Goal: Information Seeking & Learning: Check status

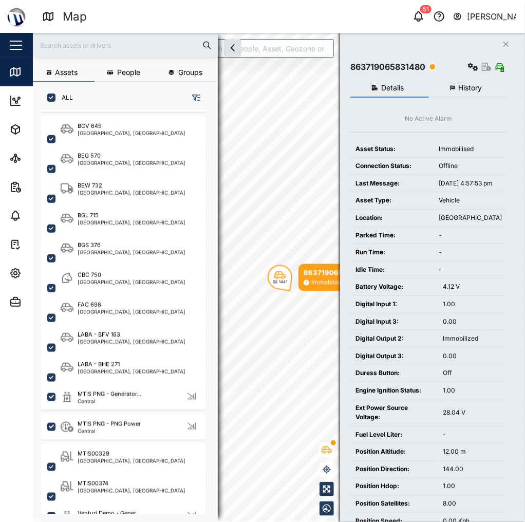
scroll to position [311, 0]
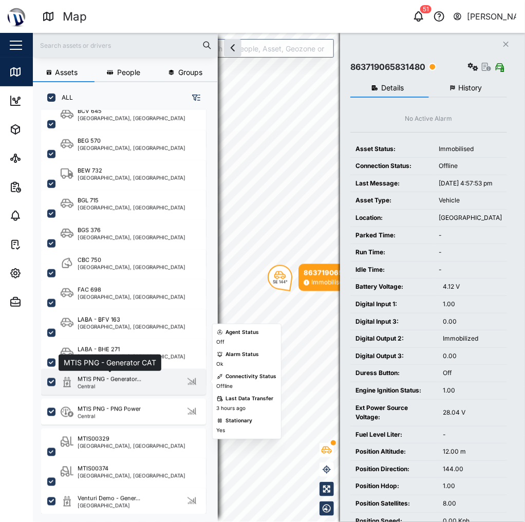
click at [131, 377] on div "MTIS PNG - Generator..." at bounding box center [110, 379] width 64 height 9
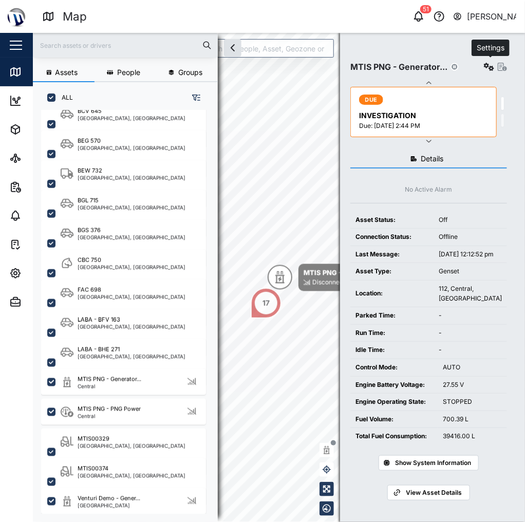
click at [490, 69] on icon "button" at bounding box center [489, 67] width 10 height 8
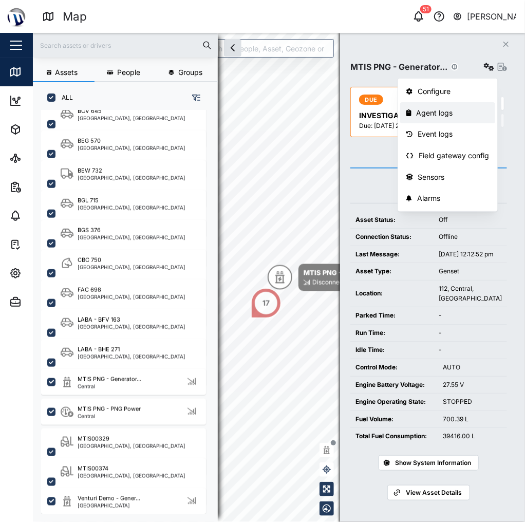
click at [444, 115] on div "Agent logs" at bounding box center [452, 112] width 73 height 11
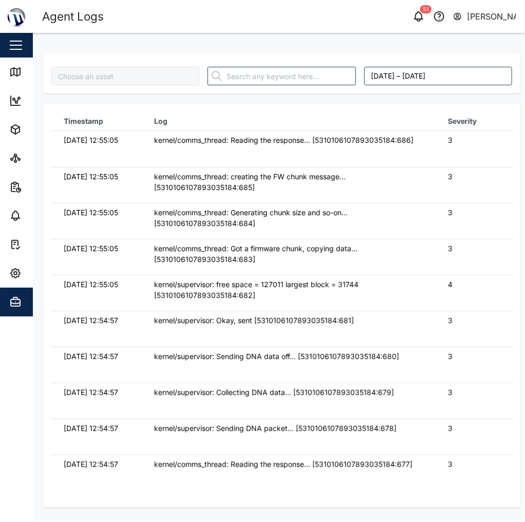
type input "MTIS PNG - Generator CAT"
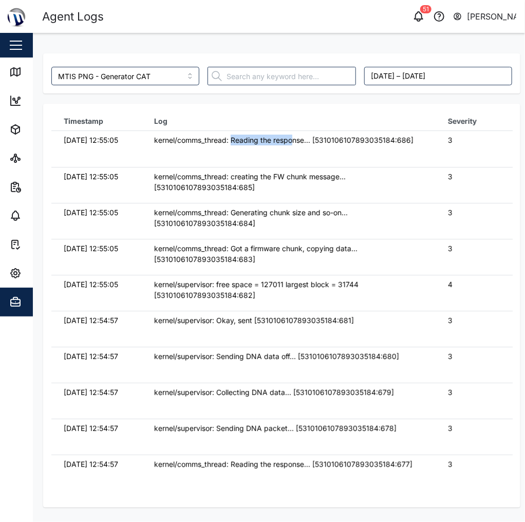
drag, startPoint x: 234, startPoint y: 151, endPoint x: 302, endPoint y: 177, distance: 72.5
click at [300, 131] on tbody "23/09/2025 12:55:05 kernel/comms_thread: Reading the response... [5310106107893…" at bounding box center [281, 131] width 461 height 0
drag, startPoint x: 302, startPoint y: 177, endPoint x: 174, endPoint y: 135, distance: 134.6
click at [290, 174] on td "kernel/comms_thread: creating the FW chunk message... [5310106107893035184:685]" at bounding box center [288, 185] width 293 height 36
drag, startPoint x: 136, startPoint y: 150, endPoint x: 55, endPoint y: 100, distance: 94.6
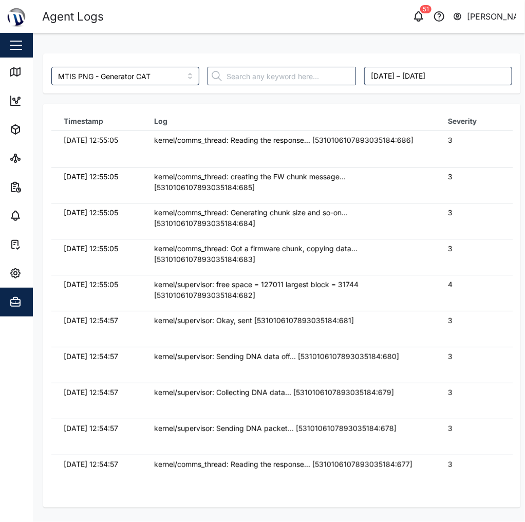
click at [136, 150] on td "23/09/2025 12:55:05" at bounding box center [96, 149] width 90 height 36
click at [17, 64] on link "Map" at bounding box center [67, 72] width 134 height 29
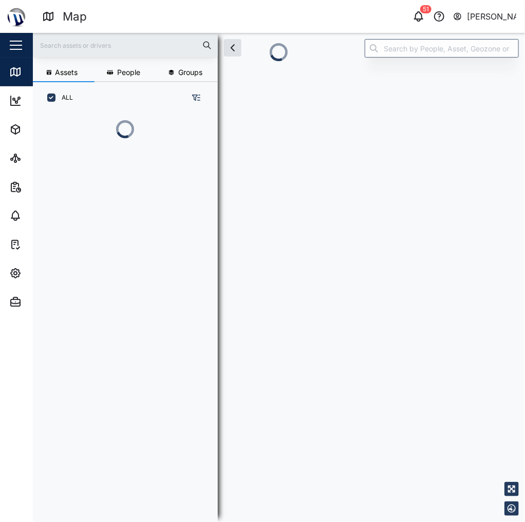
scroll to position [6, 6]
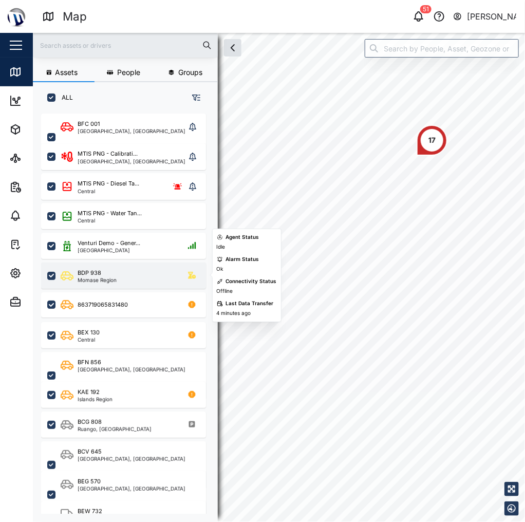
click at [131, 274] on div "BDP 938 Momase Region" at bounding box center [130, 276] width 139 height 14
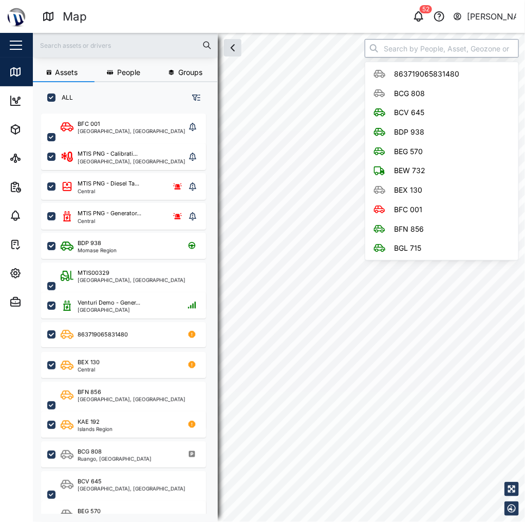
click at [407, 46] on input "search" at bounding box center [442, 48] width 154 height 18
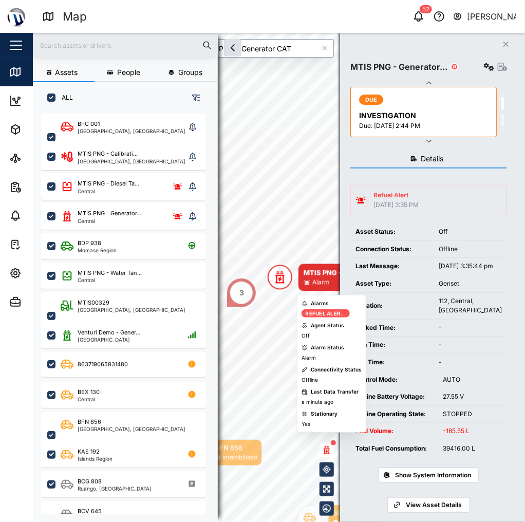
click at [318, 273] on div "MTIS PNG - Generator..." at bounding box center [343, 273] width 80 height 10
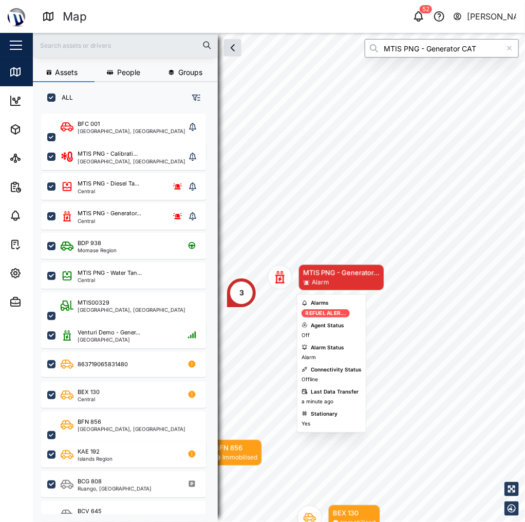
click at [318, 273] on div "MTIS PNG - Generator..." at bounding box center [341, 273] width 77 height 10
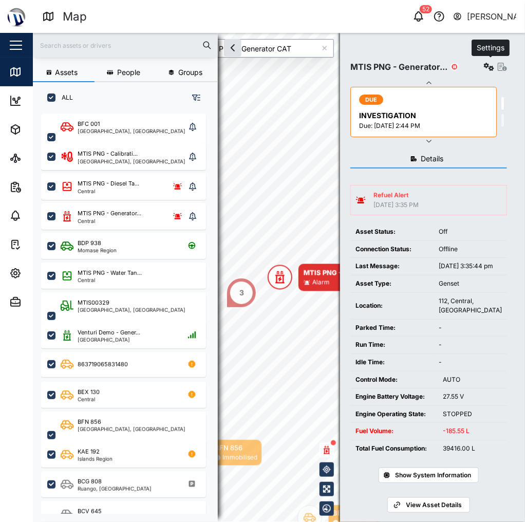
type input "MTIS PNG - Generator CAT"
click at [489, 72] on button "button" at bounding box center [489, 67] width 14 height 14
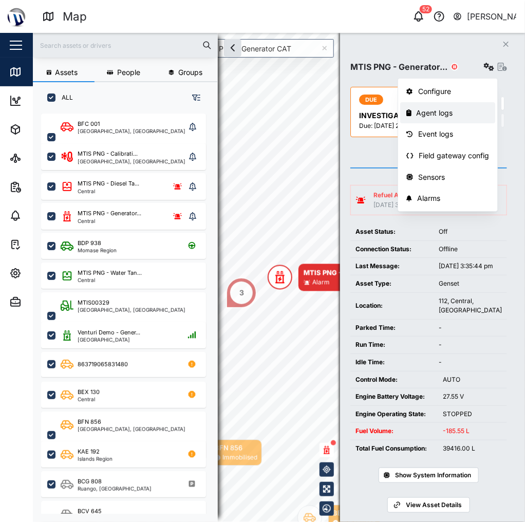
click at [466, 114] on div "Agent logs" at bounding box center [452, 112] width 73 height 11
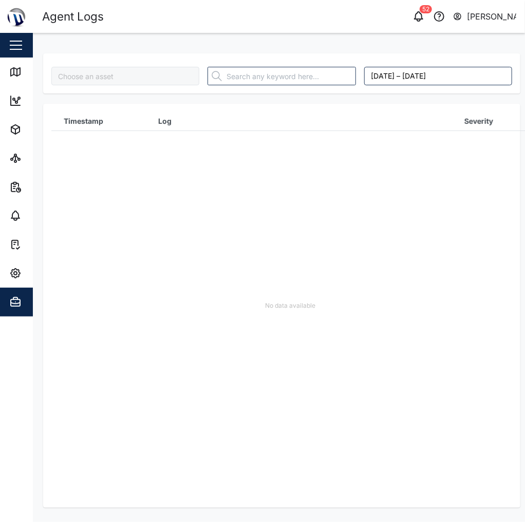
type input "MTIS PNG - Generator CAT"
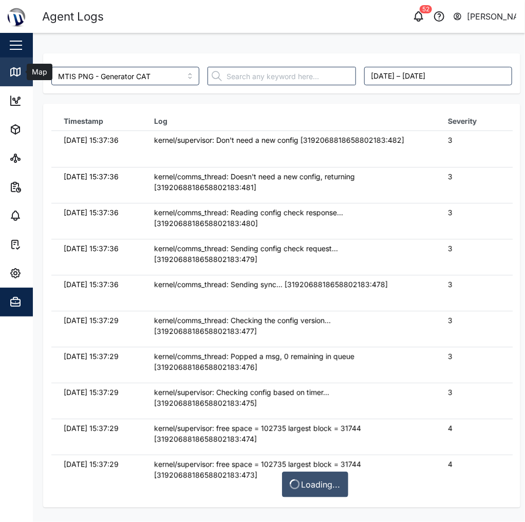
click at [12, 64] on link "Map" at bounding box center [67, 72] width 134 height 29
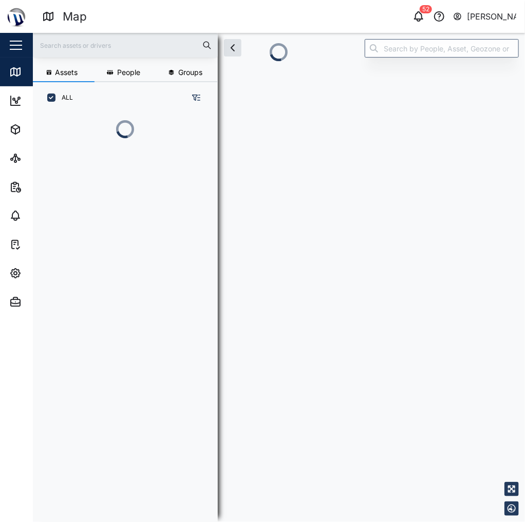
scroll to position [6, 6]
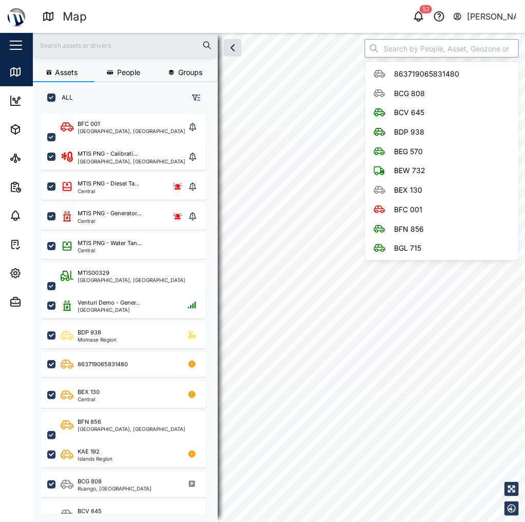
click at [415, 52] on input "search" at bounding box center [442, 48] width 154 height 18
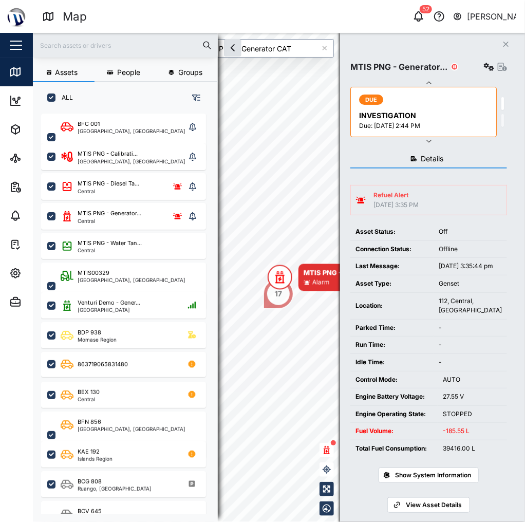
type input "MTIS PNG - Generator CAT"
click at [487, 71] on button "button" at bounding box center [489, 67] width 14 height 14
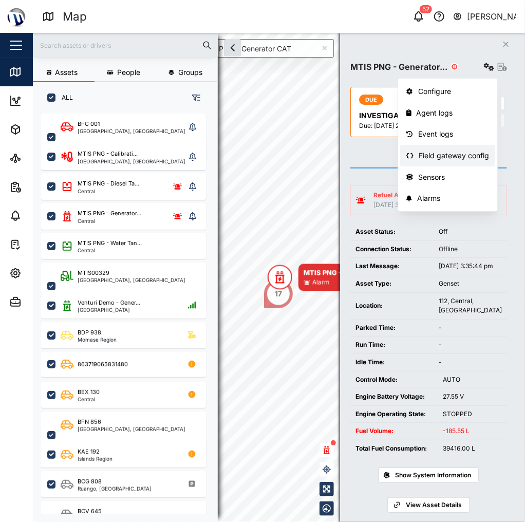
click at [459, 154] on div "Field gateway config" at bounding box center [453, 155] width 70 height 11
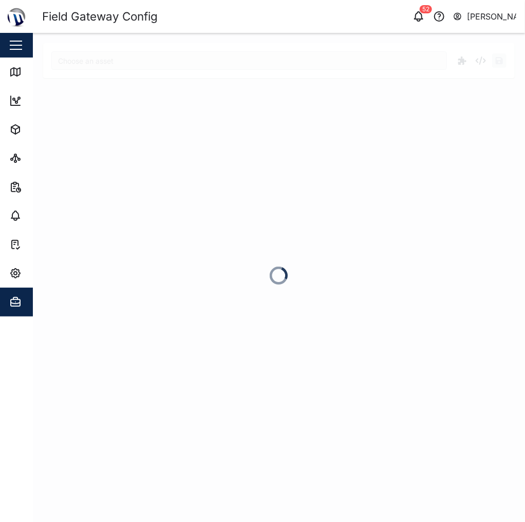
type input "MTIS PNG - Generator CAT"
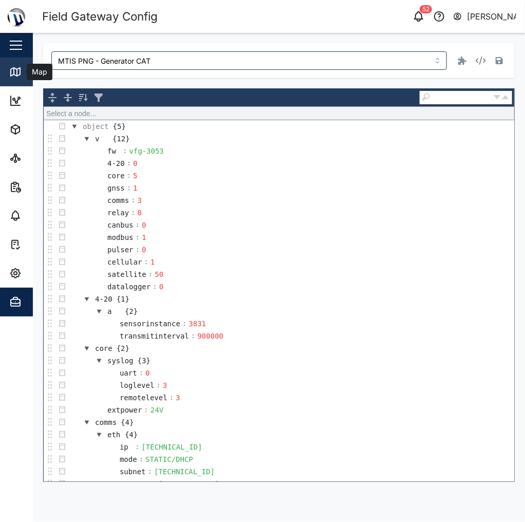
click at [6, 73] on link "Map" at bounding box center [67, 72] width 134 height 29
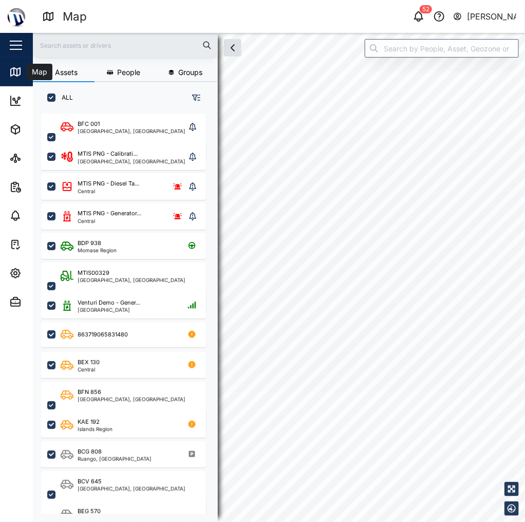
scroll to position [397, 162]
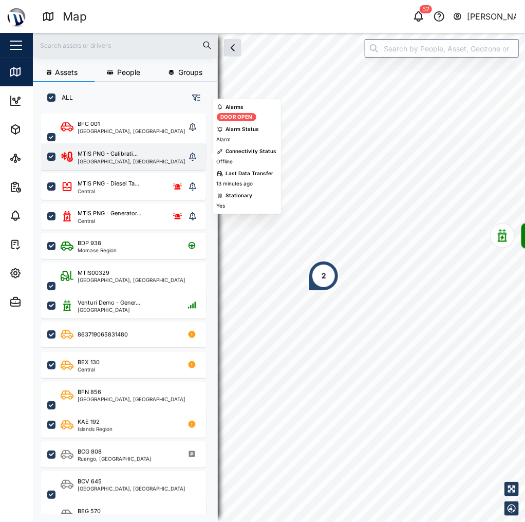
click at [111, 159] on div "National Capital District, Southern Region" at bounding box center [132, 161] width 108 height 5
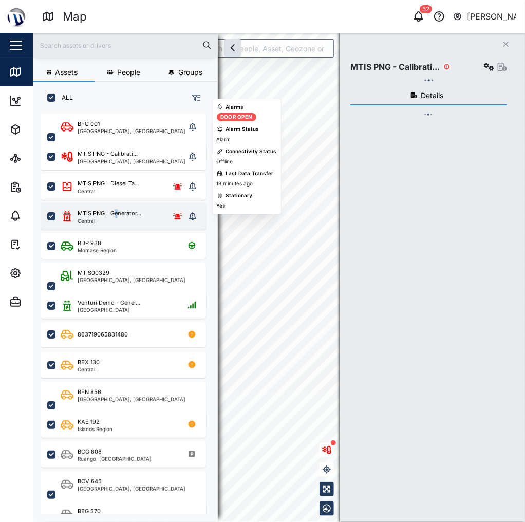
click at [117, 203] on div "MTIS PNG - Generator... Central" at bounding box center [123, 216] width 165 height 27
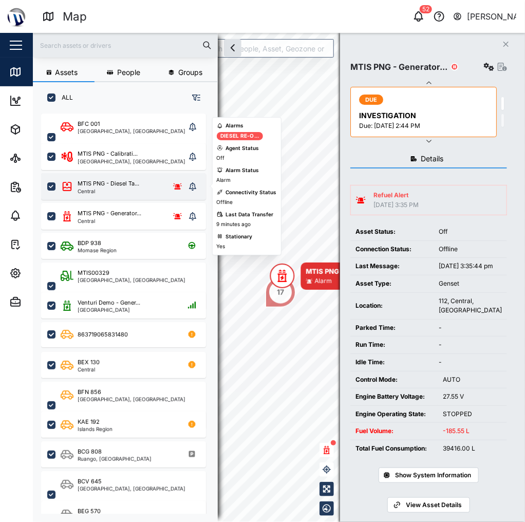
click at [129, 189] on div "Central" at bounding box center [109, 190] width 62 height 5
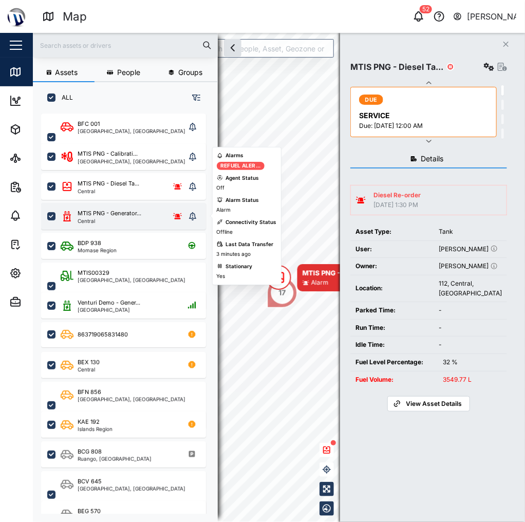
click at [134, 220] on div "Central" at bounding box center [110, 220] width 64 height 5
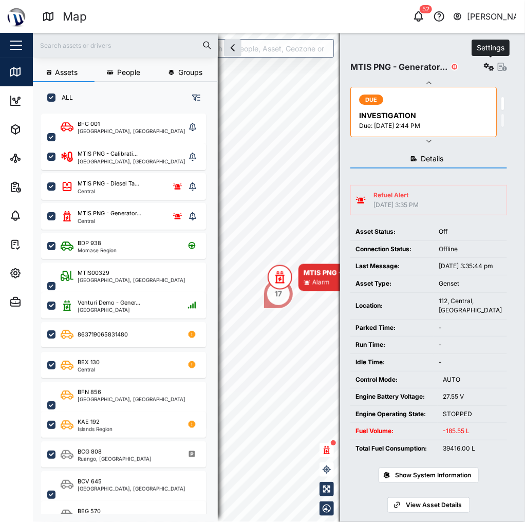
click at [487, 68] on icon "button" at bounding box center [489, 67] width 10 height 8
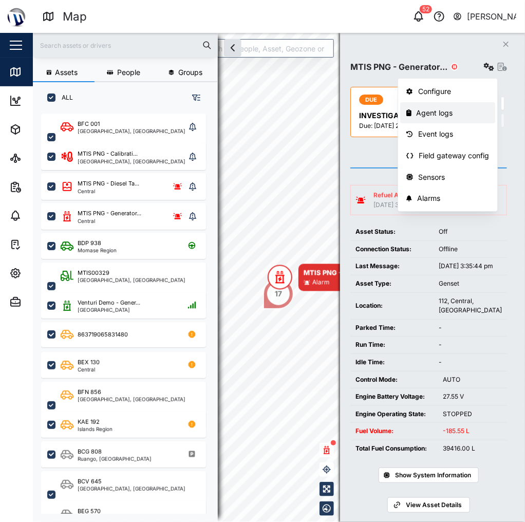
click at [465, 115] on div "Agent logs" at bounding box center [452, 112] width 73 height 11
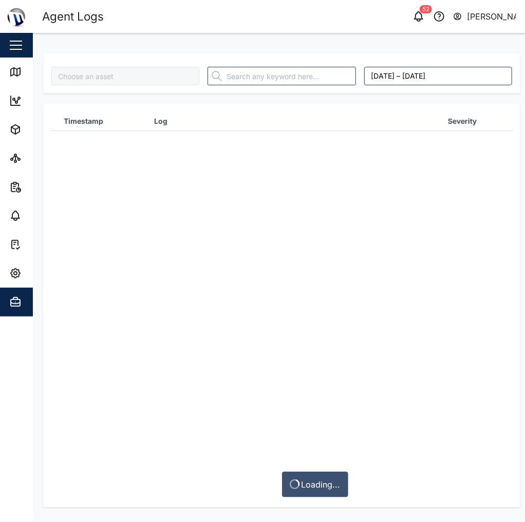
type input "MTIS PNG - Generator CAT"
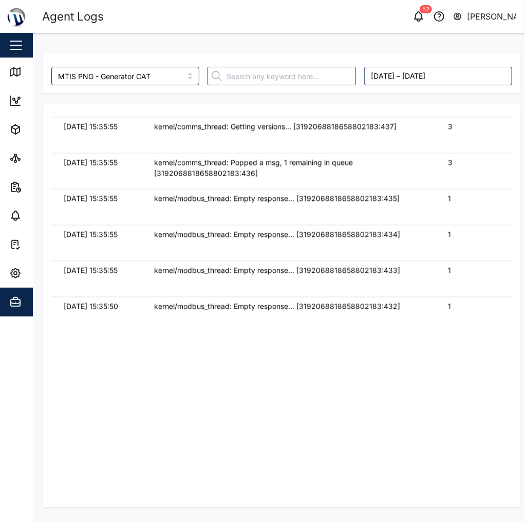
scroll to position [1994, 0]
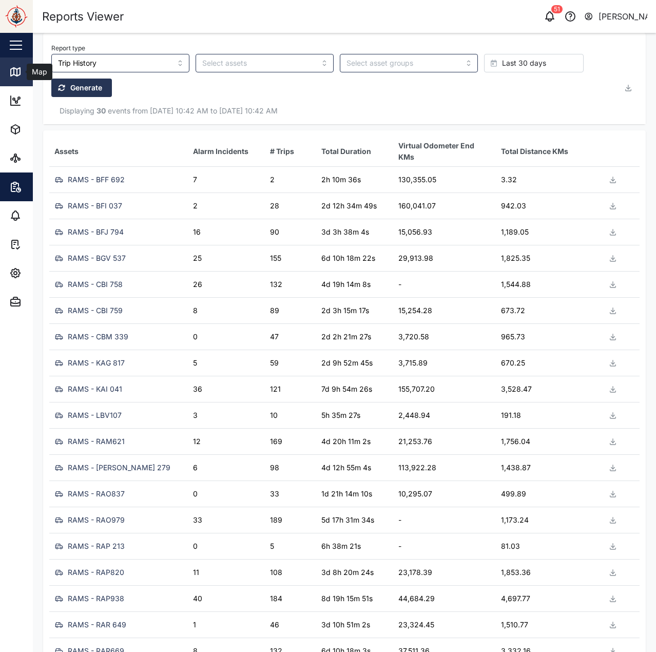
click at [15, 75] on icon at bounding box center [15, 72] width 9 height 8
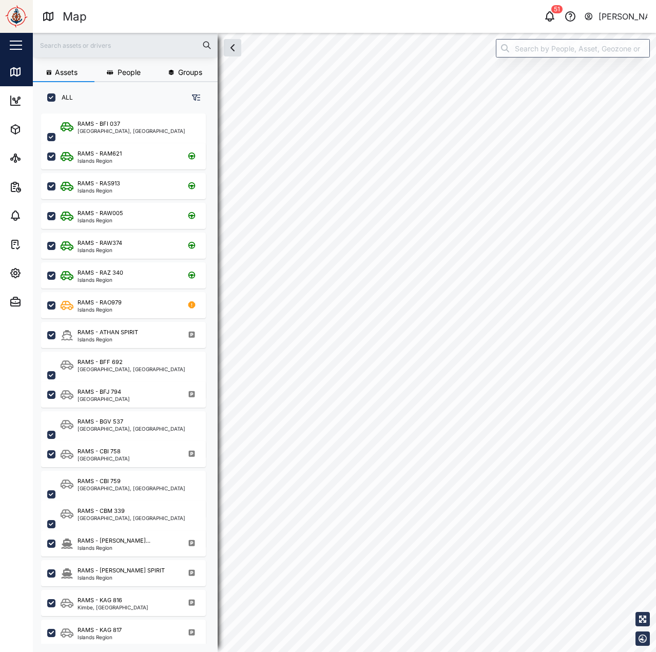
scroll to position [8, 8]
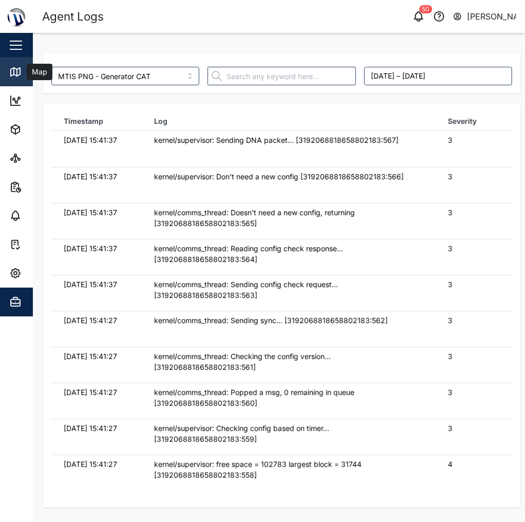
click at [14, 70] on icon at bounding box center [14, 71] width 0 height 7
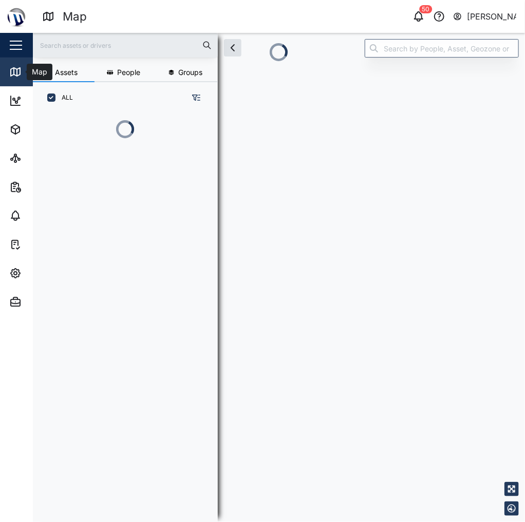
scroll to position [6, 6]
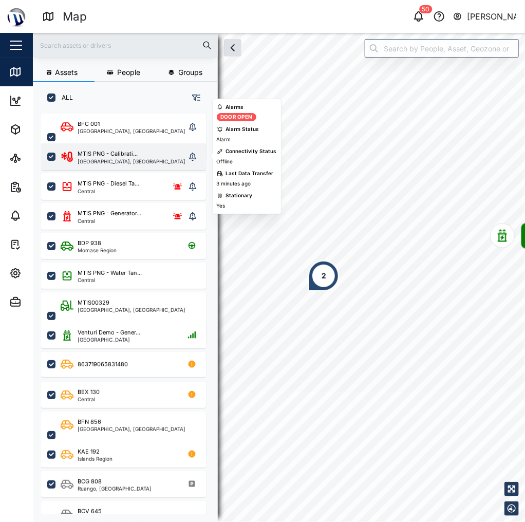
click at [140, 156] on div "MTIS PNG - Calibrati..." at bounding box center [132, 153] width 108 height 9
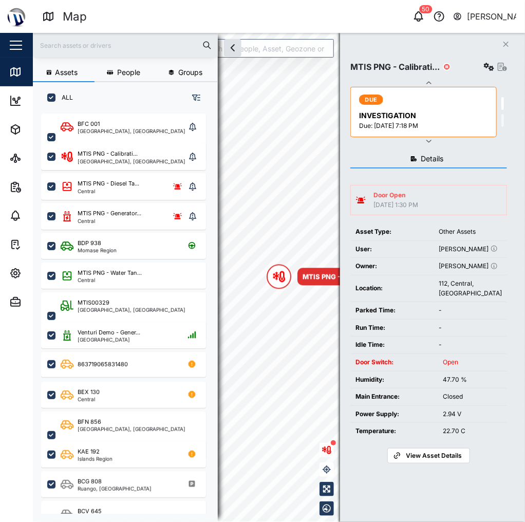
click at [482, 61] on div "MTIS PNG - Calibrati..." at bounding box center [428, 67] width 157 height 14
click at [489, 64] on icon "button" at bounding box center [489, 67] width 10 height 8
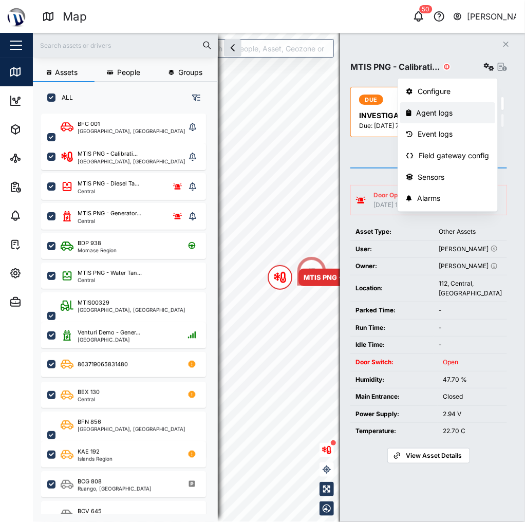
click at [432, 112] on div "Agent logs" at bounding box center [452, 112] width 73 height 11
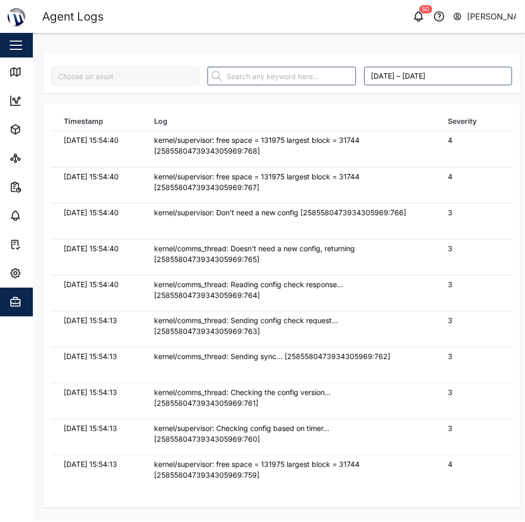
type input "MTIS PNG - Calibration Lab"
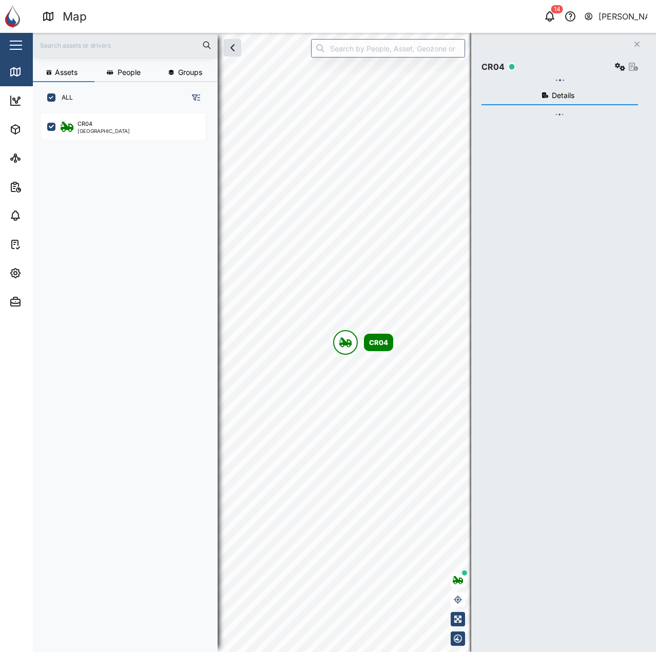
scroll to position [526, 161]
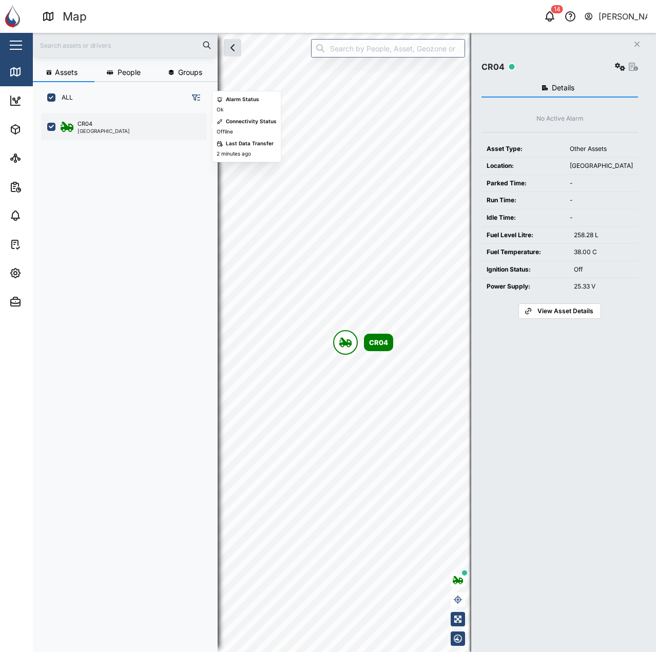
click at [115, 132] on div "Southern Region" at bounding box center [104, 130] width 52 height 5
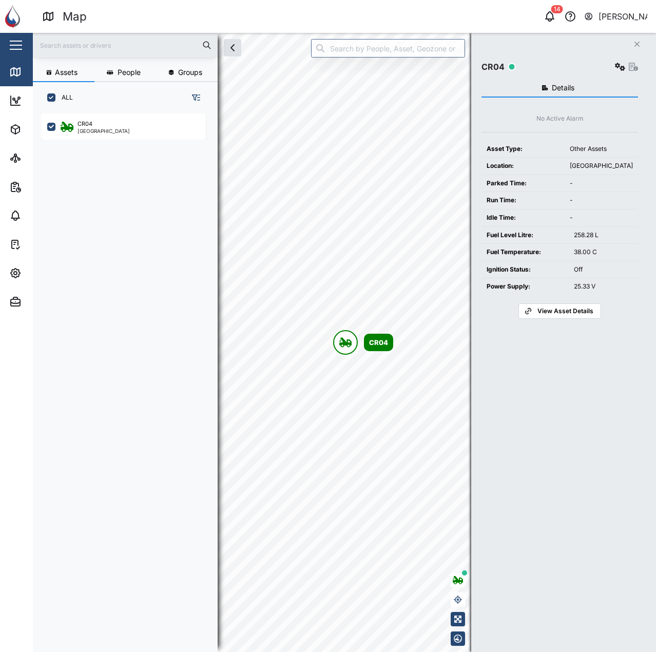
click at [601, 239] on div "258.28 L" at bounding box center [603, 236] width 59 height 10
drag, startPoint x: 628, startPoint y: 66, endPoint x: 617, endPoint y: 67, distance: 10.9
click at [617, 67] on div "Settings" at bounding box center [625, 67] width 25 height 14
click at [342, 333] on div "Map marker" at bounding box center [345, 342] width 25 height 25
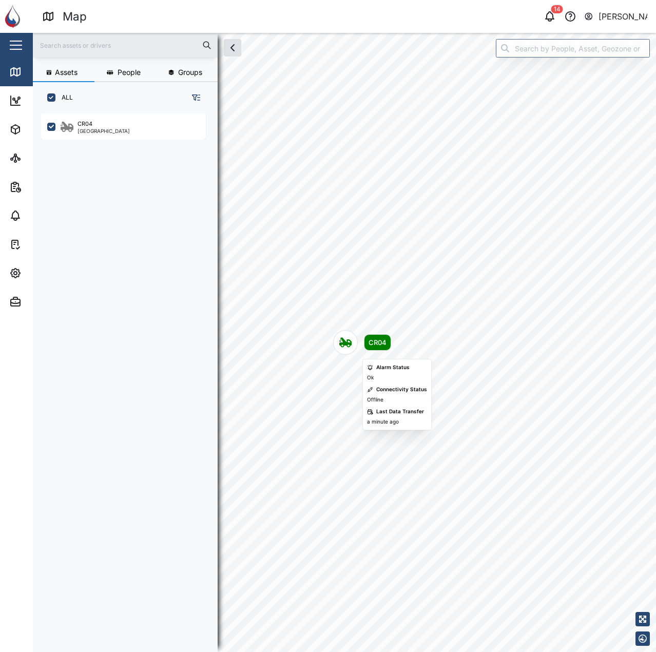
click at [342, 333] on div "Map marker" at bounding box center [345, 342] width 25 height 25
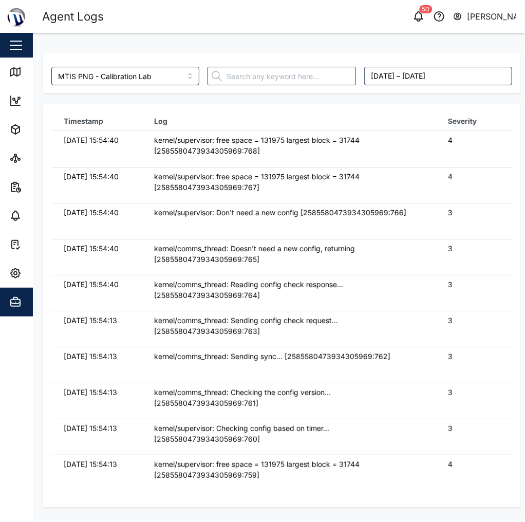
click at [246, 261] on div "kernel/comms_thread: Doesn't need a new config, returning [2585580473934305969:…" at bounding box center [288, 254] width 269 height 22
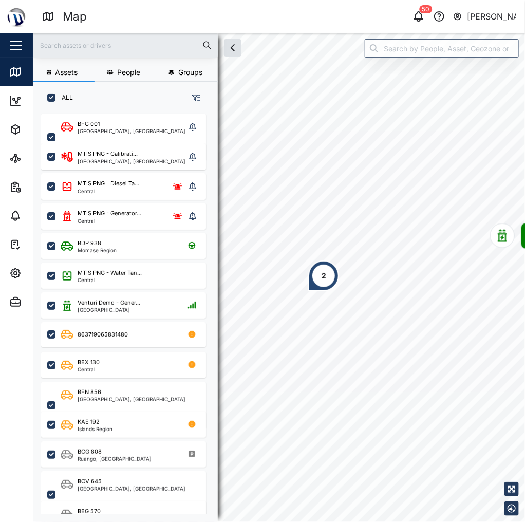
scroll to position [397, 162]
click at [419, 44] on input "search" at bounding box center [442, 48] width 154 height 18
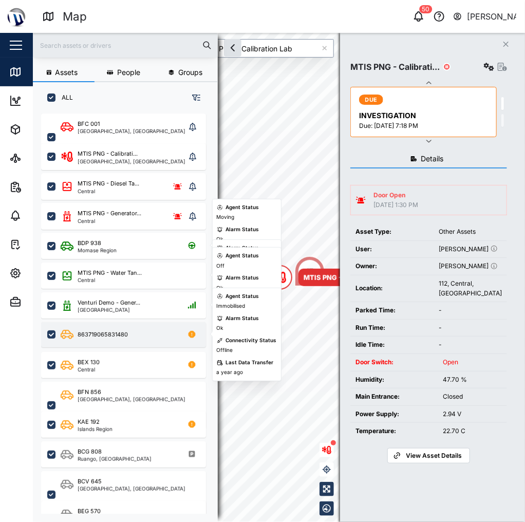
type input "MTIS PNG - Calibration Lab"
click at [155, 333] on div "863719065831480" at bounding box center [130, 334] width 139 height 13
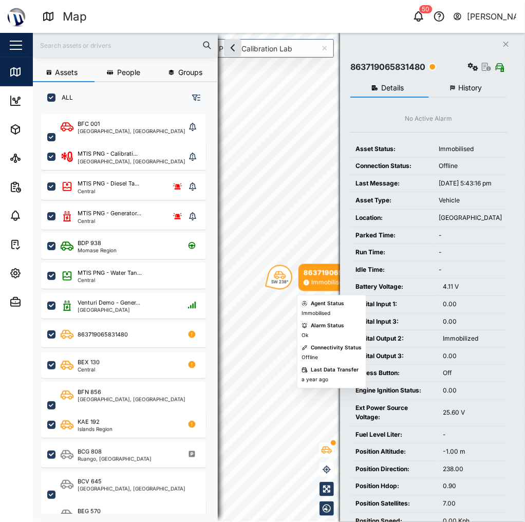
click at [280, 275] on icon "Map marker" at bounding box center [280, 275] width 12 height 8
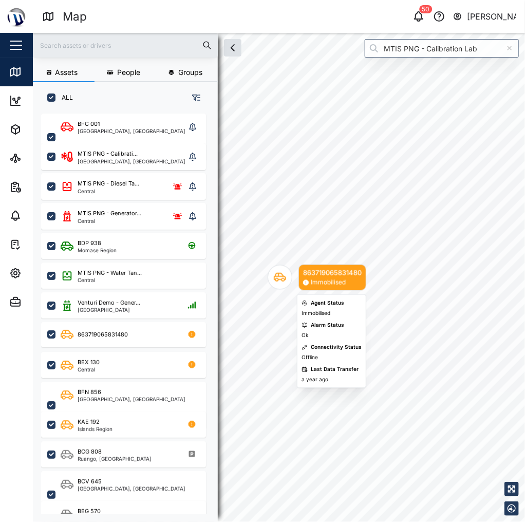
click at [280, 275] on icon "Map marker" at bounding box center [280, 277] width 12 height 12
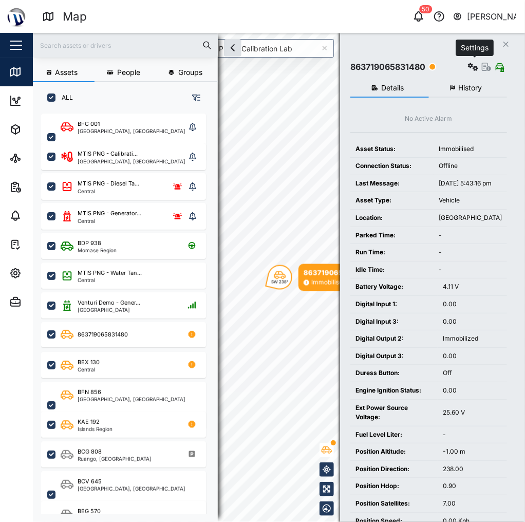
click at [468, 67] on button "button" at bounding box center [473, 67] width 14 height 14
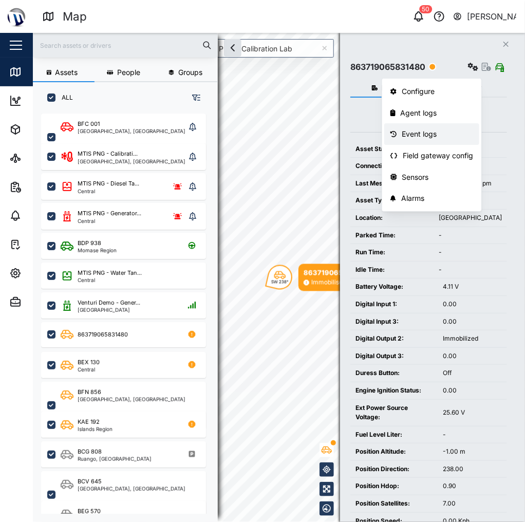
click at [431, 138] on div "Event logs" at bounding box center [437, 133] width 71 height 11
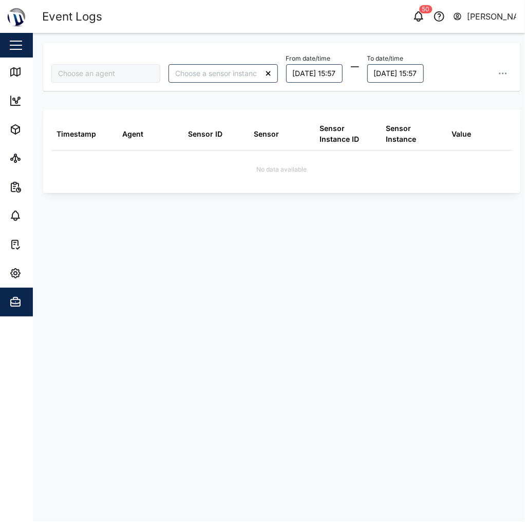
type input "863719065831480"
click at [322, 74] on button "22/09/2025 15:57" at bounding box center [314, 73] width 56 height 18
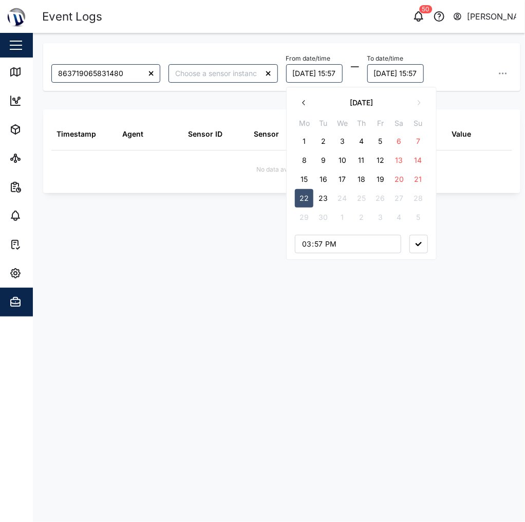
click at [310, 100] on button "button" at bounding box center [304, 102] width 18 height 18
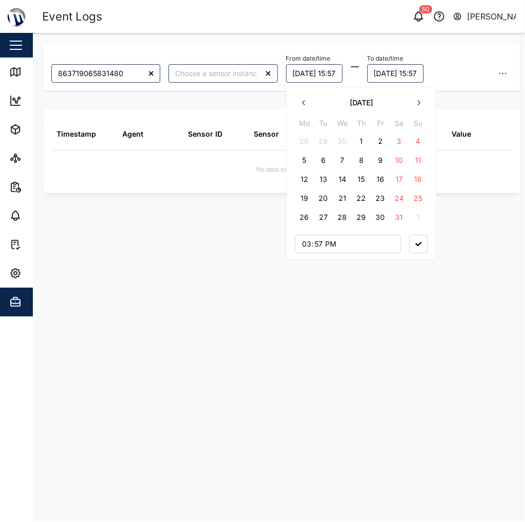
click at [310, 100] on button "button" at bounding box center [304, 102] width 18 height 18
click at [23, 70] on div "Map" at bounding box center [29, 72] width 41 height 12
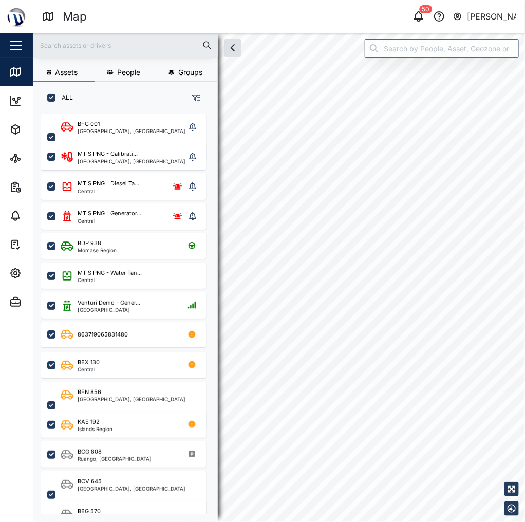
checkbox input "true"
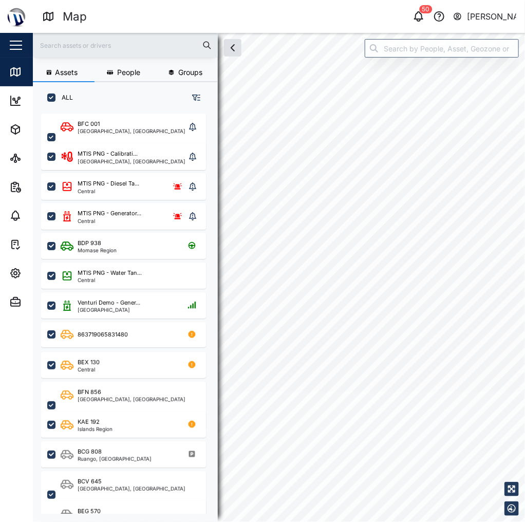
checkbox input "true"
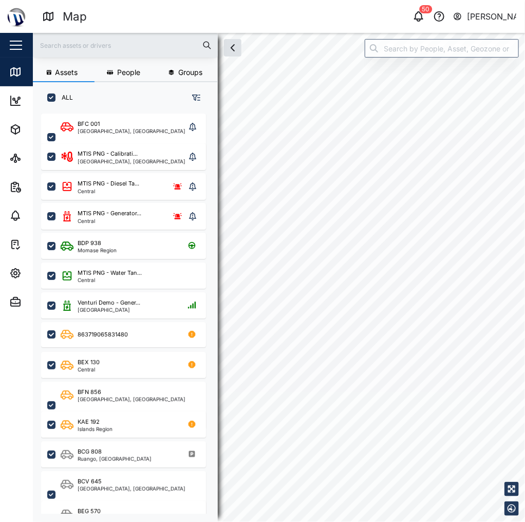
checkbox input "true"
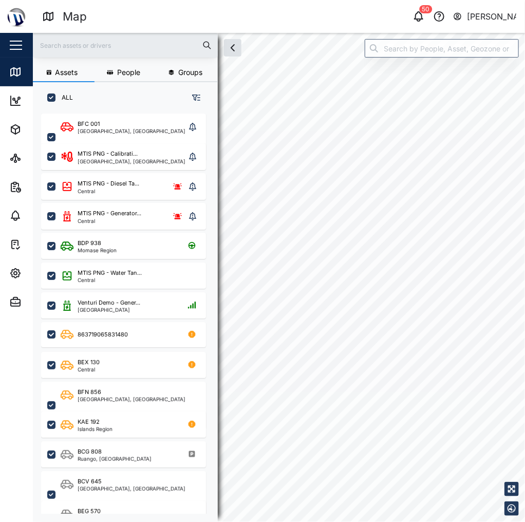
checkbox input "true"
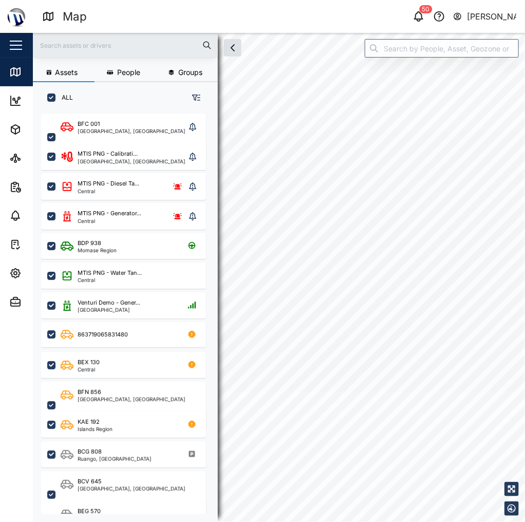
checkbox input "true"
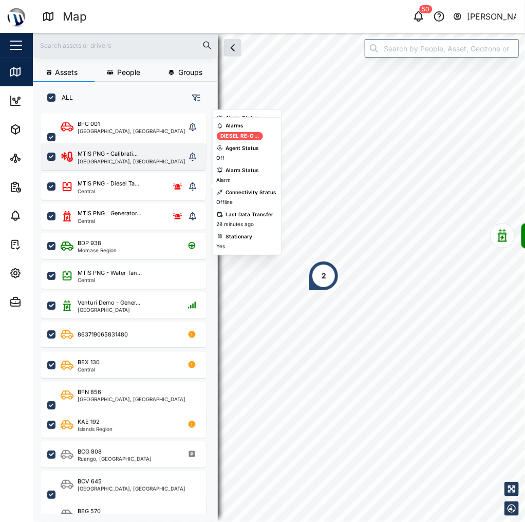
click at [134, 164] on div "MTIS PNG - Calibrati... National Capital District, Southern Region" at bounding box center [123, 156] width 165 height 27
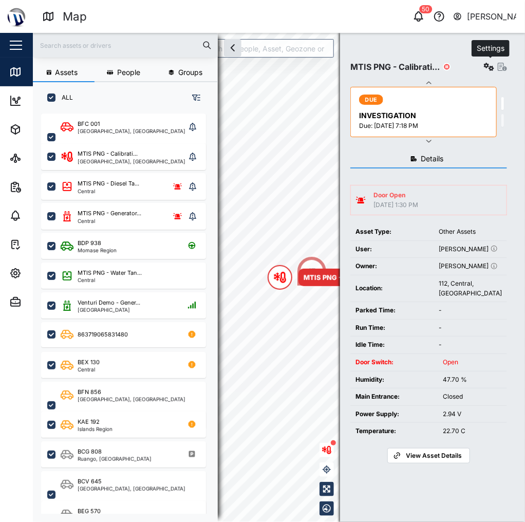
click at [486, 70] on icon "button" at bounding box center [489, 67] width 10 height 8
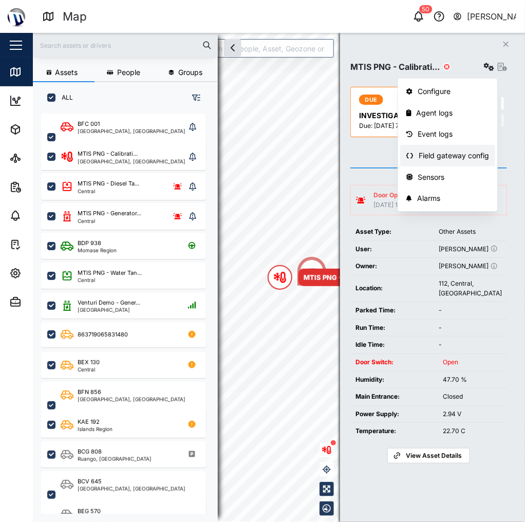
click at [452, 156] on div "Field gateway config" at bounding box center [453, 155] width 70 height 11
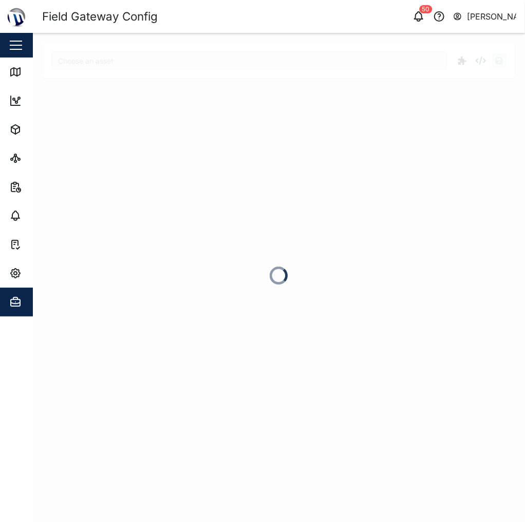
type input "MTIS PNG - Calibration Lab"
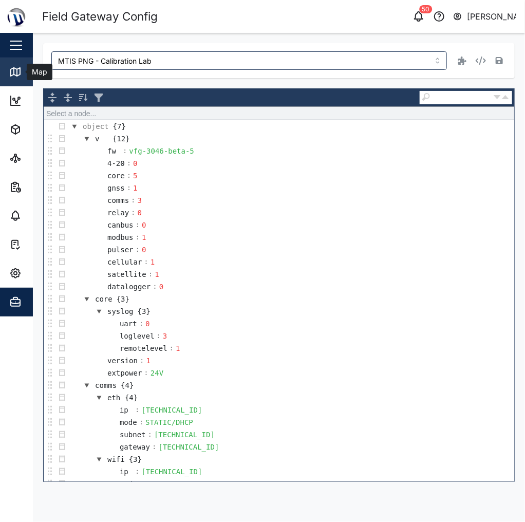
click at [13, 73] on icon at bounding box center [15, 72] width 12 height 12
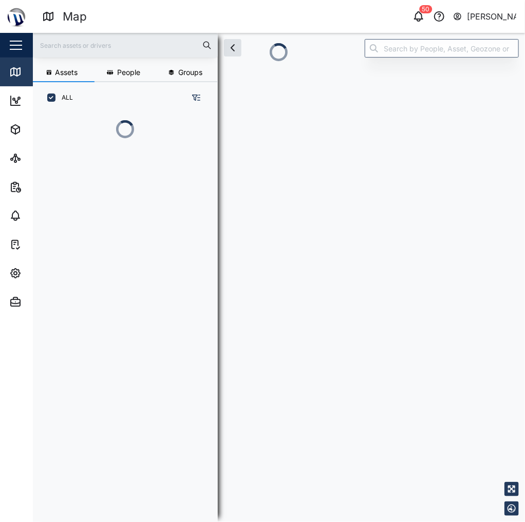
scroll to position [6, 6]
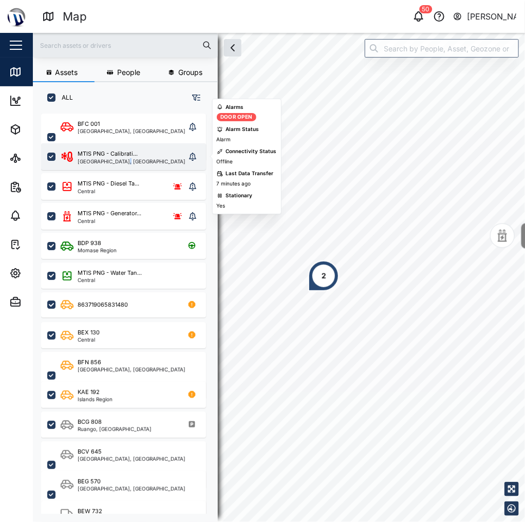
click at [119, 162] on div "National Capital District, Southern Region" at bounding box center [132, 161] width 108 height 5
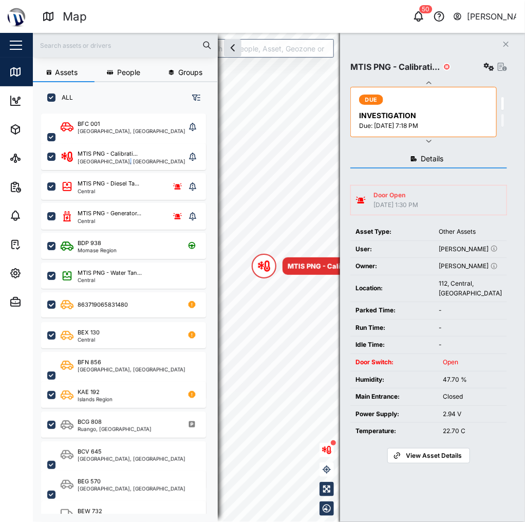
click at [488, 70] on icon "button" at bounding box center [489, 67] width 10 height 8
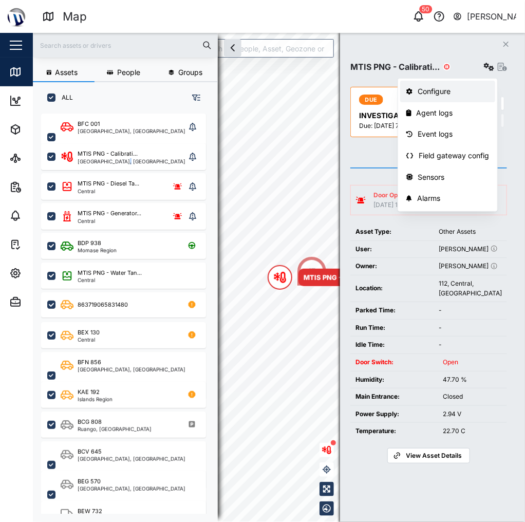
click at [435, 94] on div "Configure" at bounding box center [453, 91] width 71 height 11
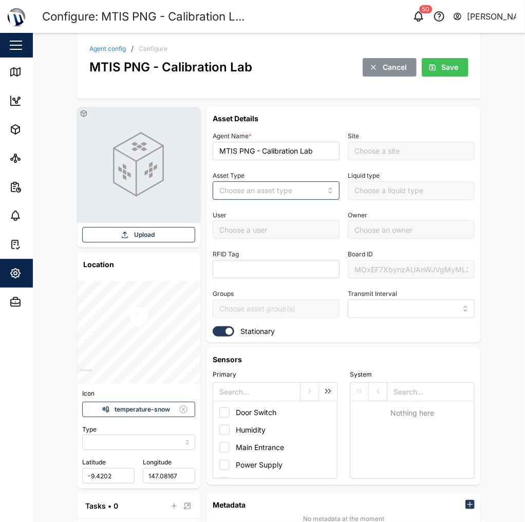
type input "MANUAL"
type input "OTHER ASSETS"
type input "5 minutes"
type input "MTIS PNG - Office Level 1"
type input "Robert McNair"
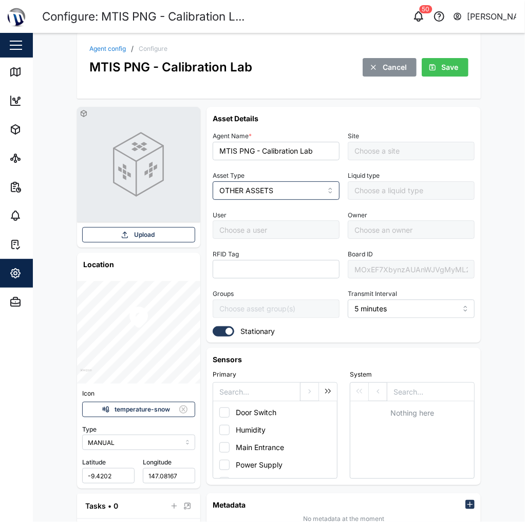
type input "Robert McNair"
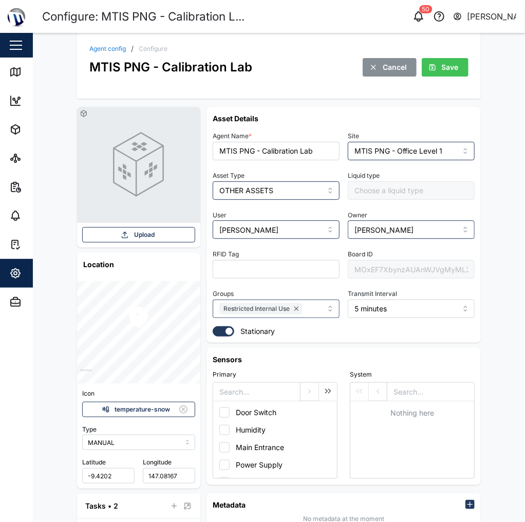
click at [397, 264] on div "MOxEF7XbynzAUAnWJVgMyML2Z7c8j3SHpQmX2dRFmGo" at bounding box center [411, 269] width 127 height 18
drag, startPoint x: 14, startPoint y: 78, endPoint x: 24, endPoint y: 77, distance: 9.8
click at [14, 78] on icon at bounding box center [15, 72] width 12 height 12
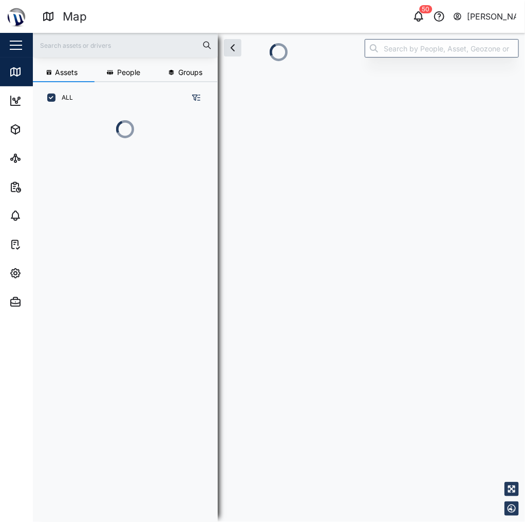
scroll to position [6, 6]
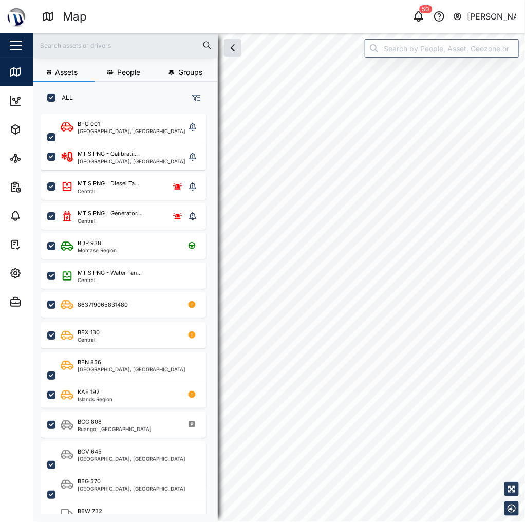
checkbox input "true"
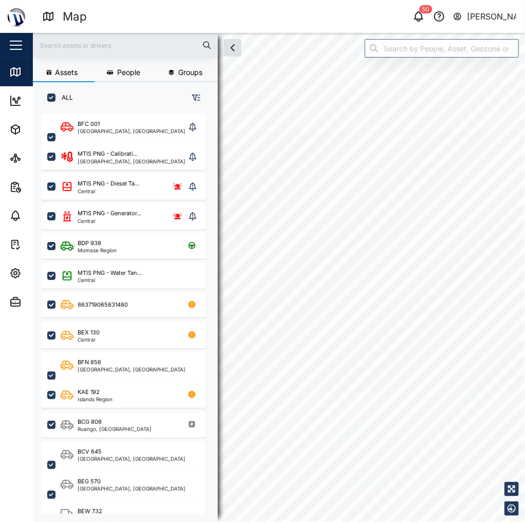
checkbox input "true"
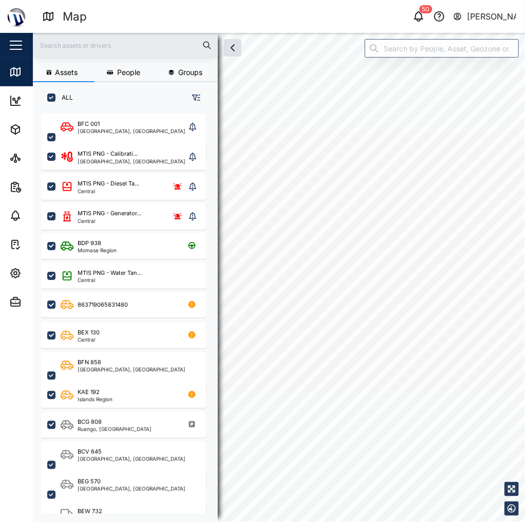
checkbox input "true"
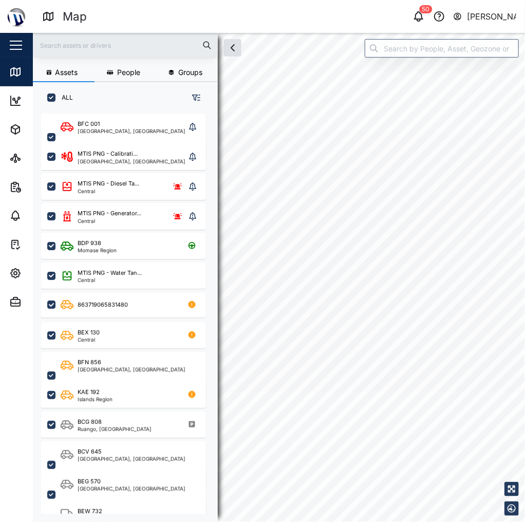
checkbox input "true"
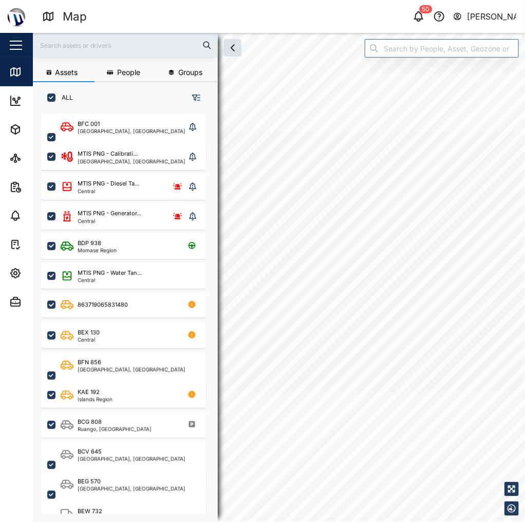
checkbox input "true"
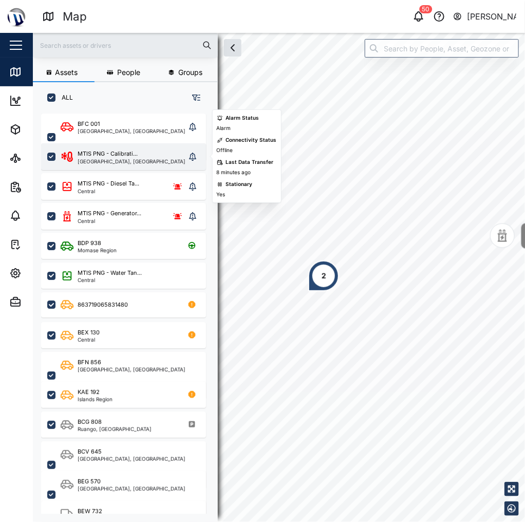
click at [101, 160] on div "[GEOGRAPHIC_DATA], [GEOGRAPHIC_DATA]" at bounding box center [132, 161] width 108 height 5
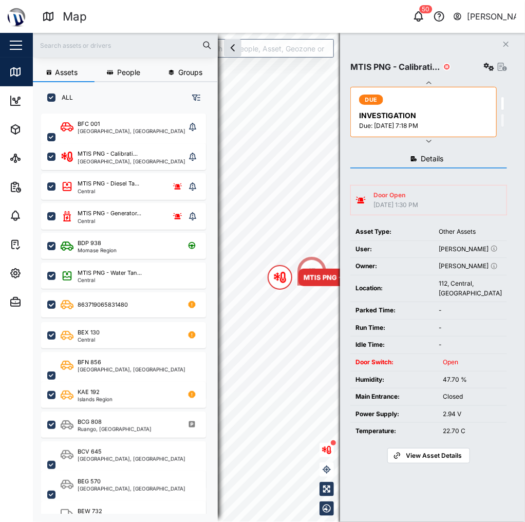
click at [482, 65] on div "MTIS PNG - Calibrati..." at bounding box center [428, 67] width 157 height 14
click at [494, 67] on icon "button" at bounding box center [489, 67] width 10 height 8
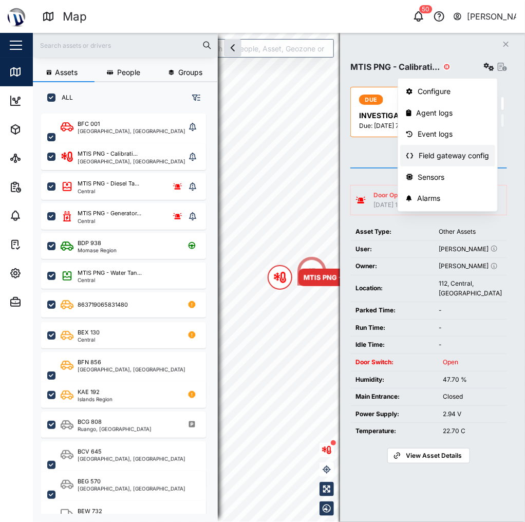
click at [440, 150] on div "Field gateway config" at bounding box center [453, 155] width 70 height 11
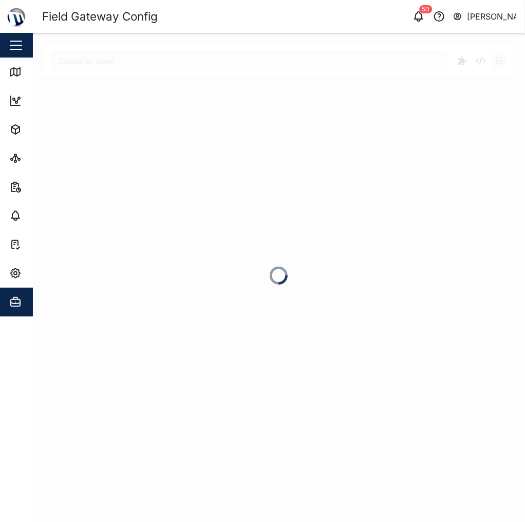
type input "MTIS PNG - Calibration Lab"
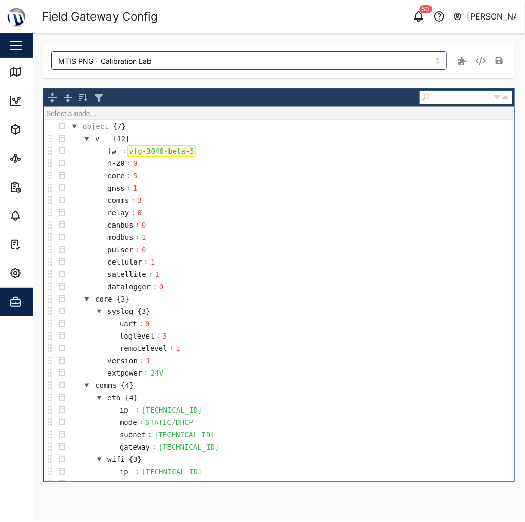
click at [163, 150] on div "vfg-3046-beta-5" at bounding box center [161, 150] width 68 height 11
drag, startPoint x: 150, startPoint y: 150, endPoint x: 276, endPoint y: 154, distance: 125.9
click at [276, 154] on td "fw : vfg-3046-beta-5" at bounding box center [291, 151] width 446 height 12
click at [272, 121] on td "object {7}" at bounding box center [291, 126] width 446 height 12
click at [274, 132] on td "v {12}" at bounding box center [291, 138] width 446 height 12
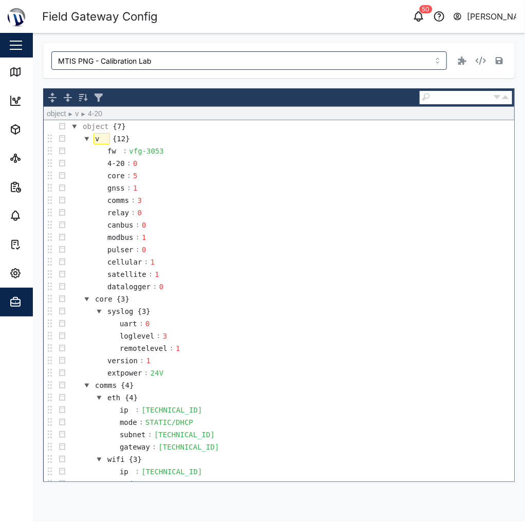
click at [396, 160] on td "4-20 : 0" at bounding box center [291, 163] width 446 height 12
click at [409, 147] on td "fw : vfg-3053" at bounding box center [291, 151] width 446 height 12
click at [413, 139] on td "v {12}" at bounding box center [291, 138] width 446 height 12
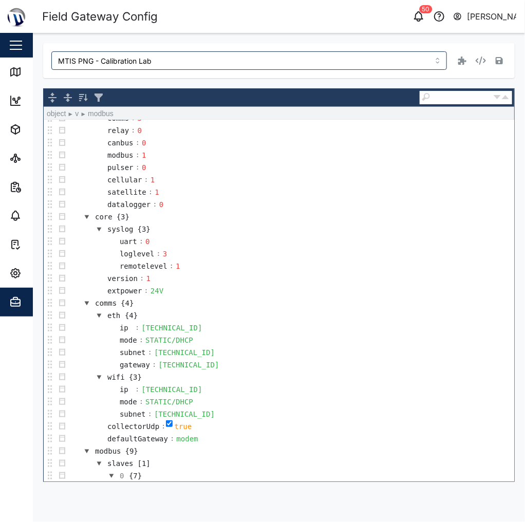
click at [418, 152] on td "modbus : 1" at bounding box center [291, 155] width 446 height 12
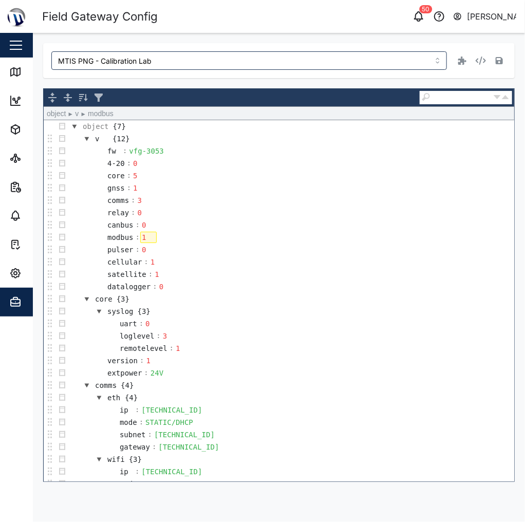
click at [442, 203] on td "comms : 3" at bounding box center [291, 200] width 446 height 12
click at [522, 275] on div "MTIS PNG - Calibration Lab object ► v ► comms object {7} v {12} fw : vfg-3053 4…" at bounding box center [279, 262] width 492 height 459
click at [315, 80] on div "MTIS PNG - Calibration Lab object ► v ► comms object {7} v {12} fw : vfg-3053 4…" at bounding box center [278, 262] width 471 height 439
click at [502, 61] on icon "button" at bounding box center [499, 60] width 7 height 7
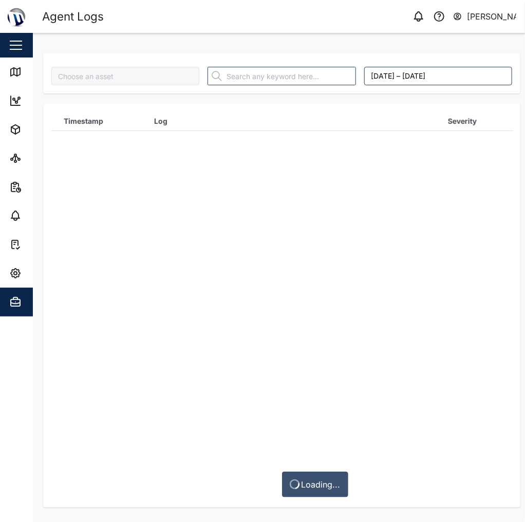
type input "MTIS PNG - Calibration Lab"
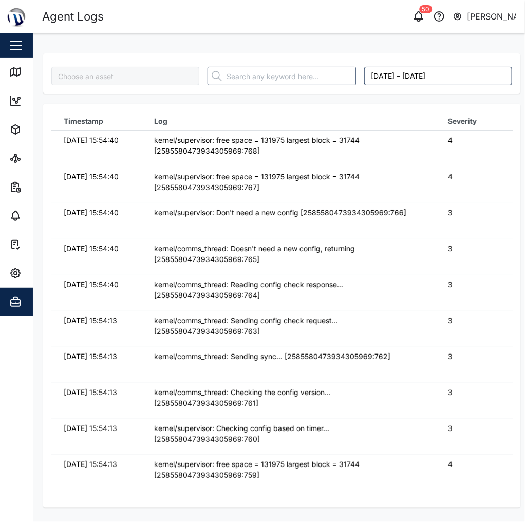
type input "MTIS PNG - Calibration Lab"
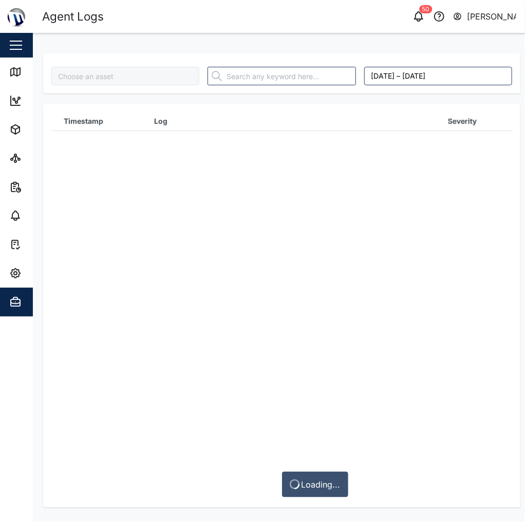
type input "MTIS PNG - Calibration Lab"
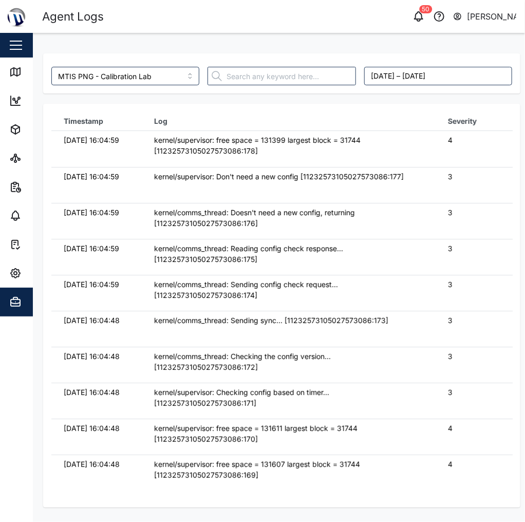
click at [207, 223] on div "kernel/comms_thread: Doesn't need a new config, returning [11232573105027573086…" at bounding box center [288, 218] width 269 height 22
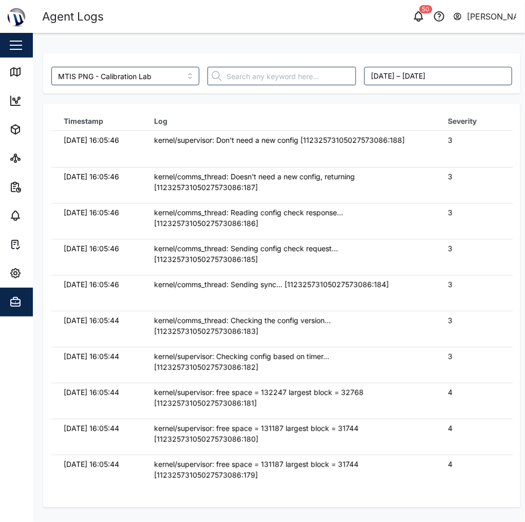
click at [365, 156] on td "kernel/supervisor: Don't need a new config [11232573105027573086:188]" at bounding box center [288, 149] width 293 height 36
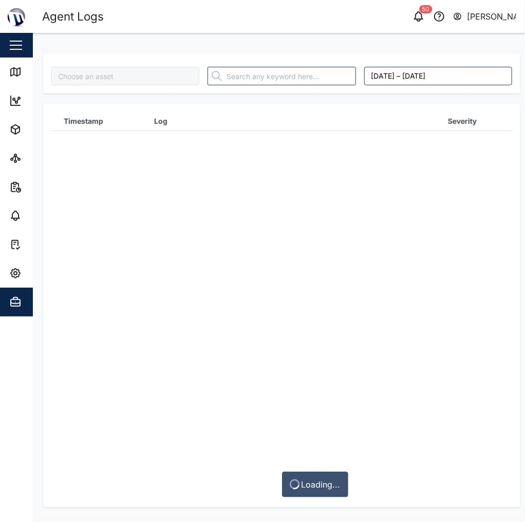
type input "MTIS PNG - Calibration Lab"
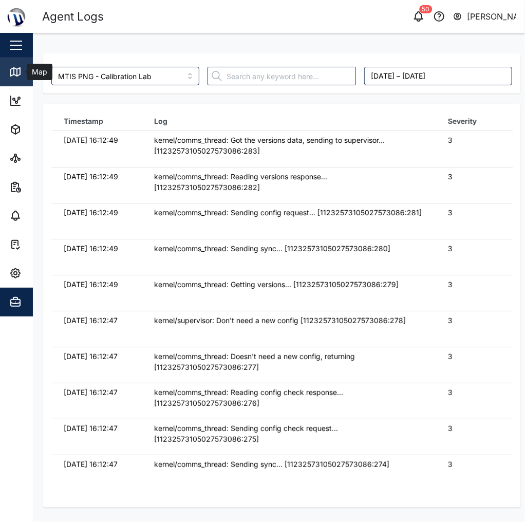
click at [24, 76] on div "Map" at bounding box center [29, 72] width 41 height 12
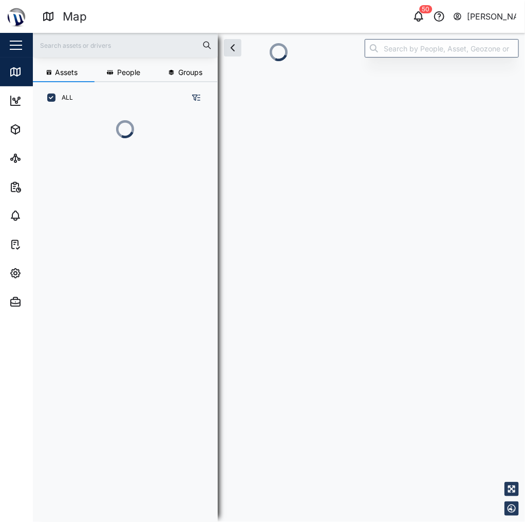
scroll to position [6, 6]
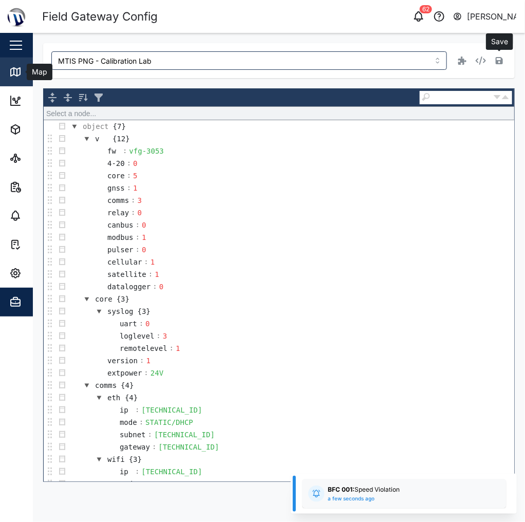
click at [8, 64] on link "Map" at bounding box center [67, 72] width 134 height 29
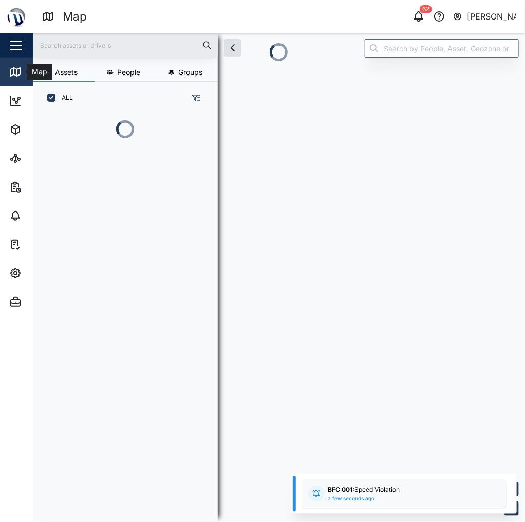
scroll to position [6, 6]
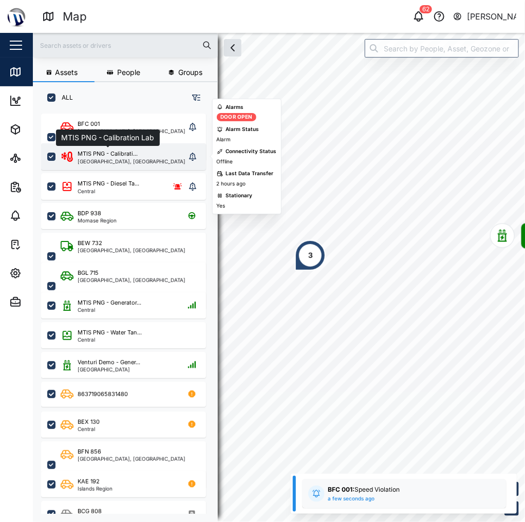
click at [128, 151] on div "MTIS PNG - Calibrati..." at bounding box center [108, 153] width 60 height 9
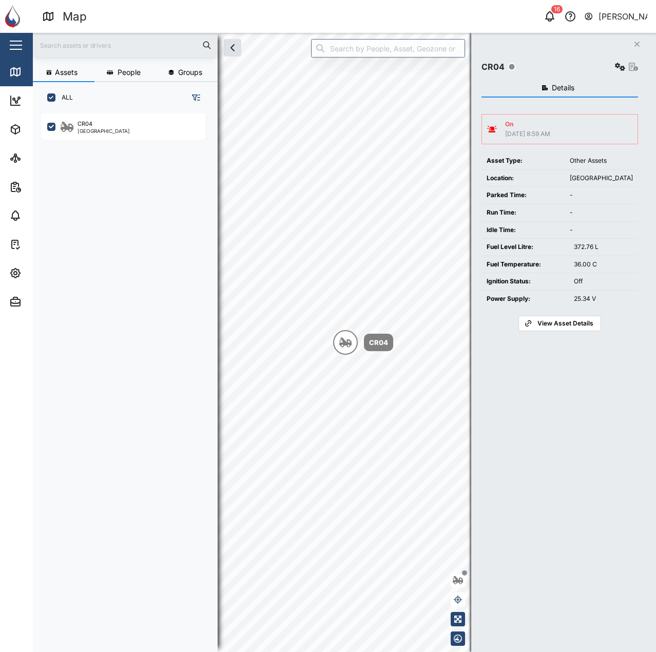
scroll to position [526, 161]
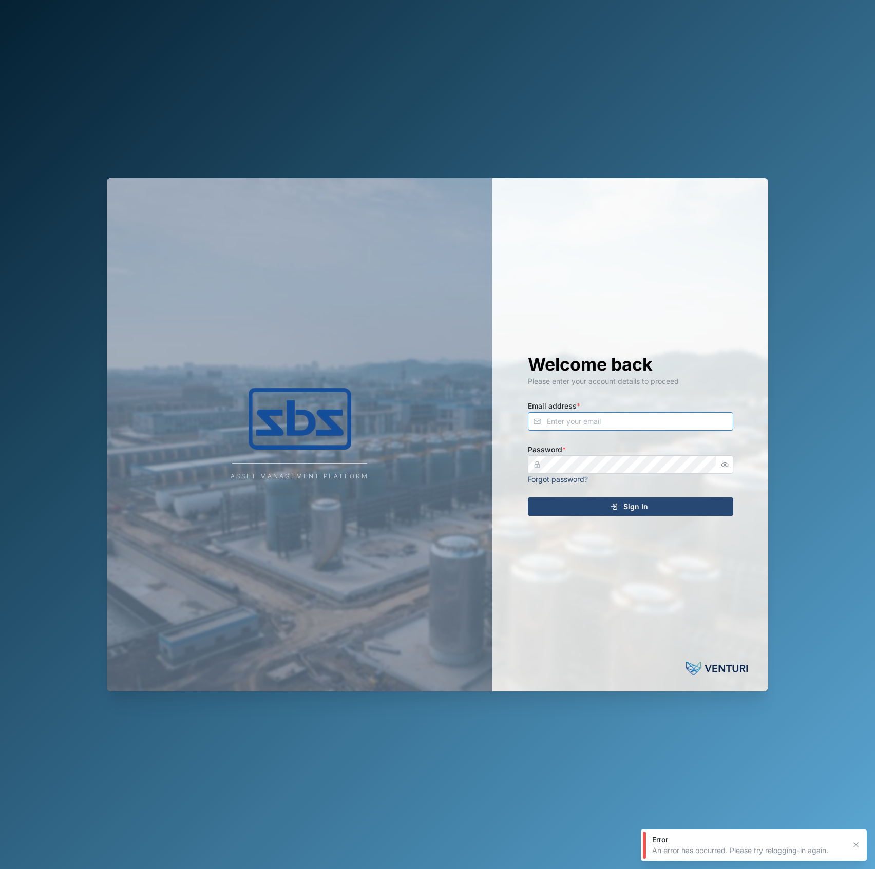
click at [606, 427] on input "Email address *" at bounding box center [630, 421] width 205 height 18
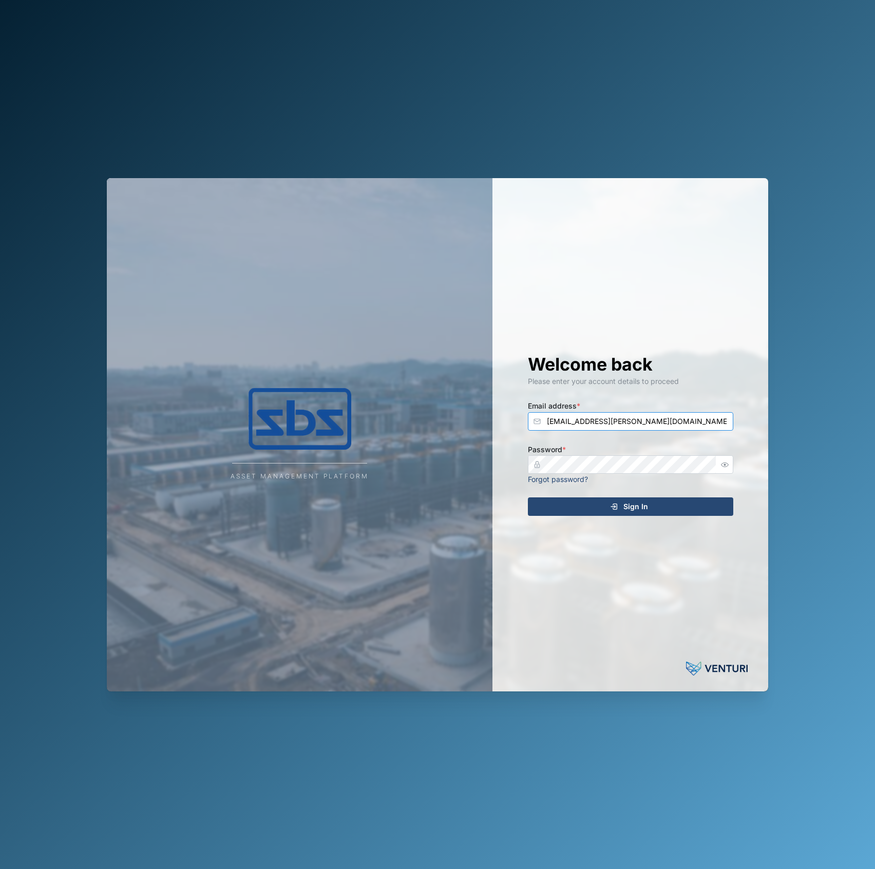
type input "[EMAIL_ADDRESS][PERSON_NAME][DOMAIN_NAME]"
click at [528, 498] on button "Sign In" at bounding box center [630, 507] width 205 height 18
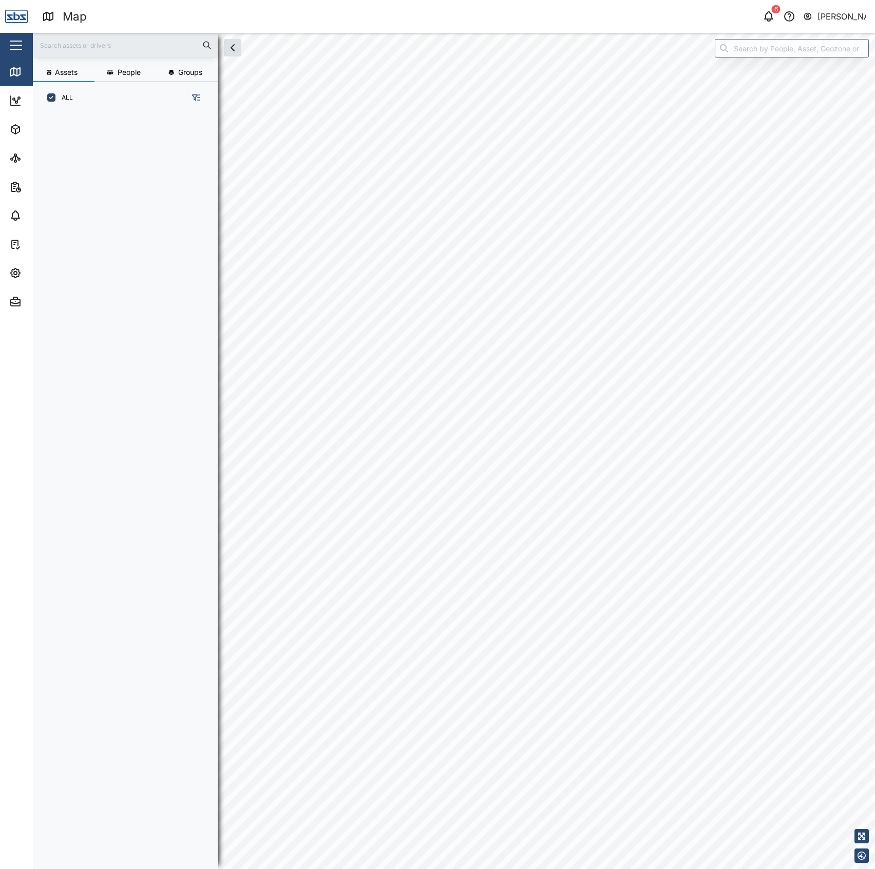
scroll to position [740, 158]
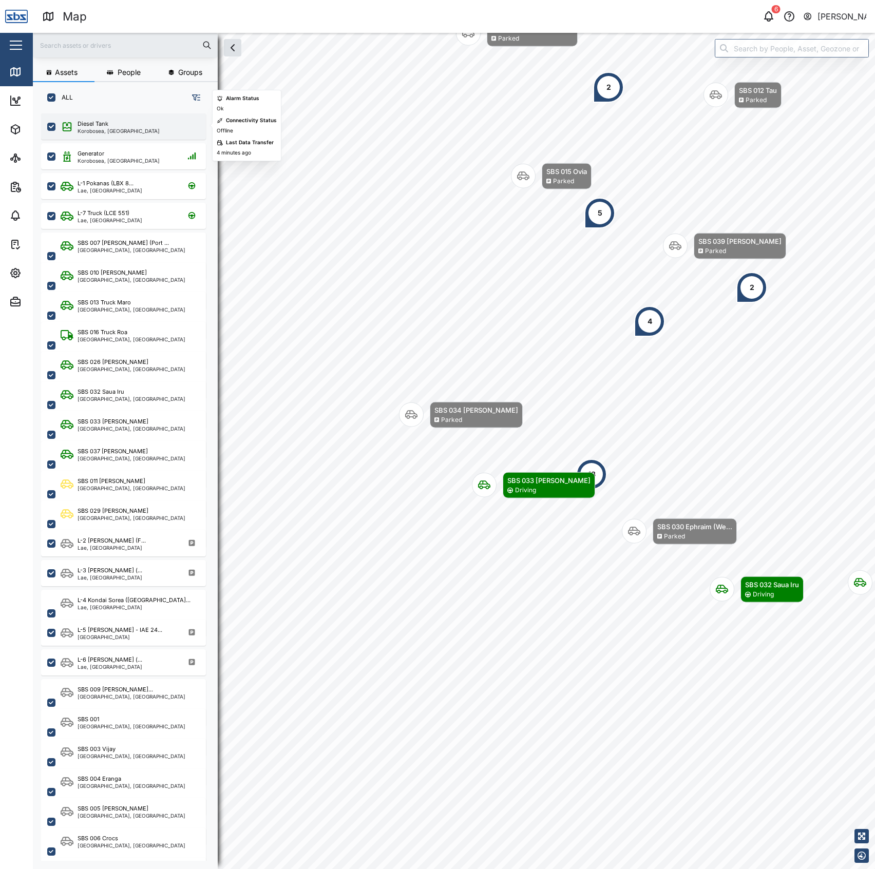
click at [119, 128] on div "Korobosea, [GEOGRAPHIC_DATA]" at bounding box center [119, 130] width 82 height 5
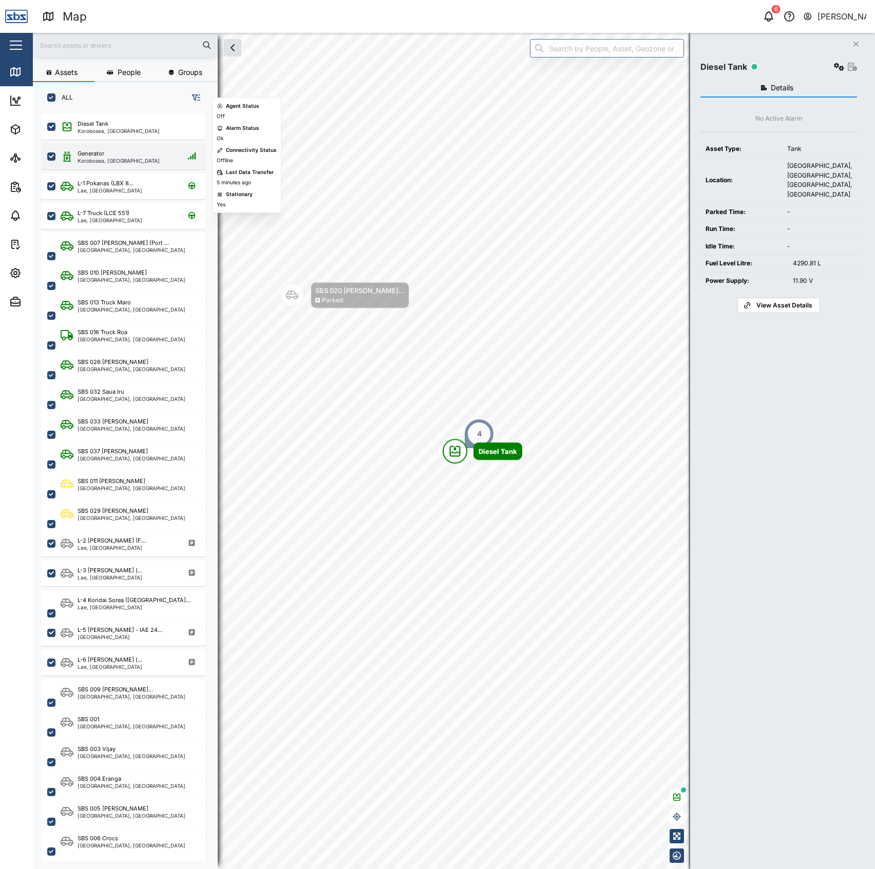
click at [107, 167] on div "Generator Korobosea, [GEOGRAPHIC_DATA]" at bounding box center [123, 156] width 165 height 26
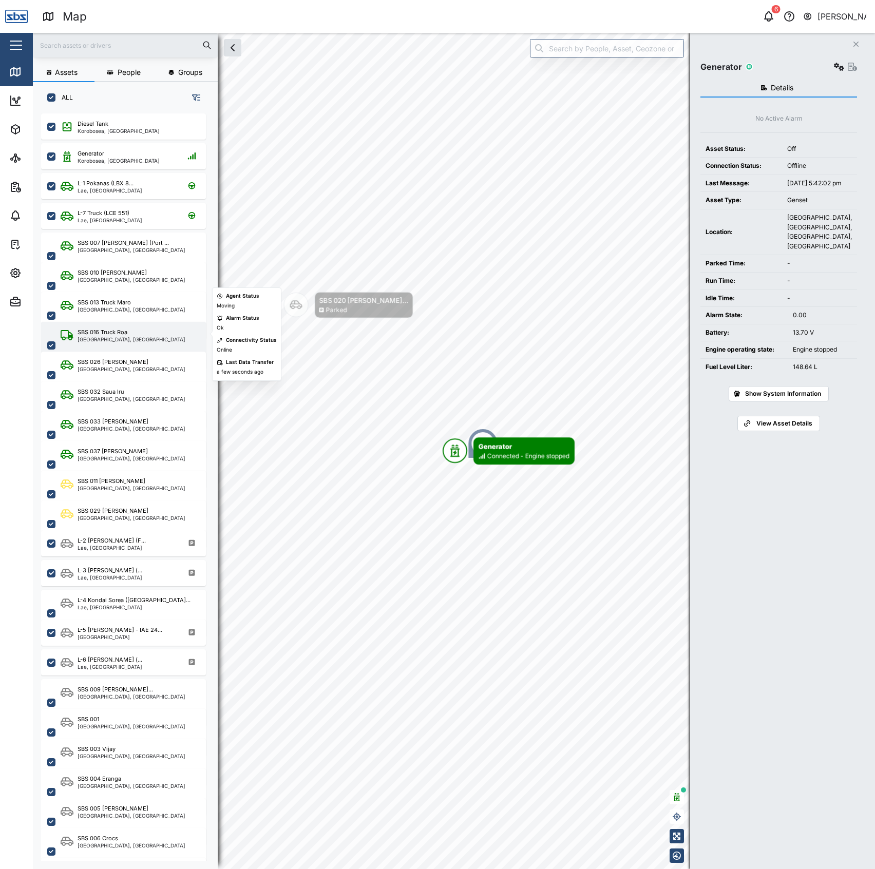
click at [123, 333] on div "SBS 016 Truck Roa" at bounding box center [103, 332] width 50 height 9
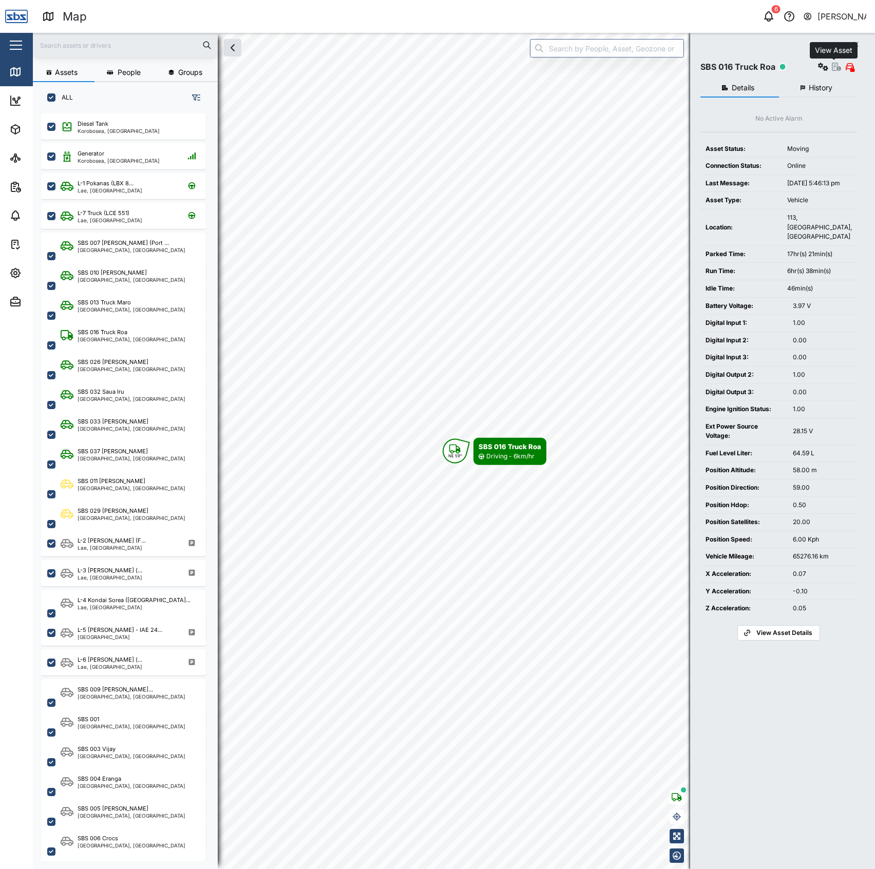
click at [836, 62] on div "View Asset" at bounding box center [836, 67] width 41 height 14
click at [834, 71] on button "button" at bounding box center [836, 66] width 9 height 9
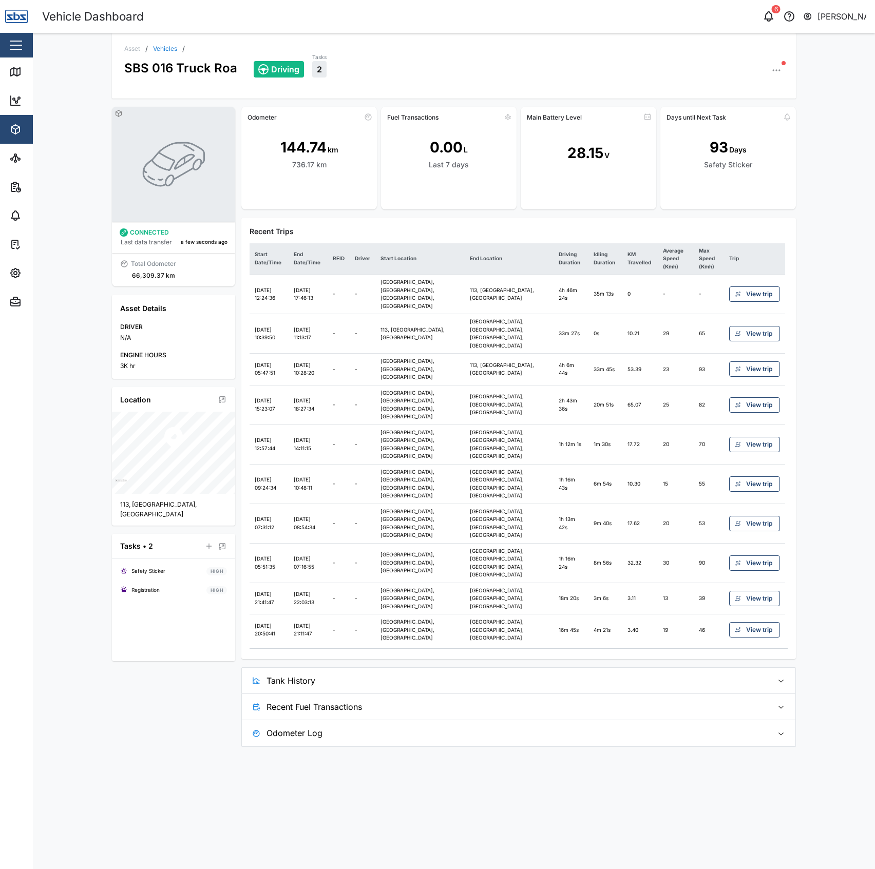
click at [628, 668] on span "Tank History" at bounding box center [515, 681] width 498 height 26
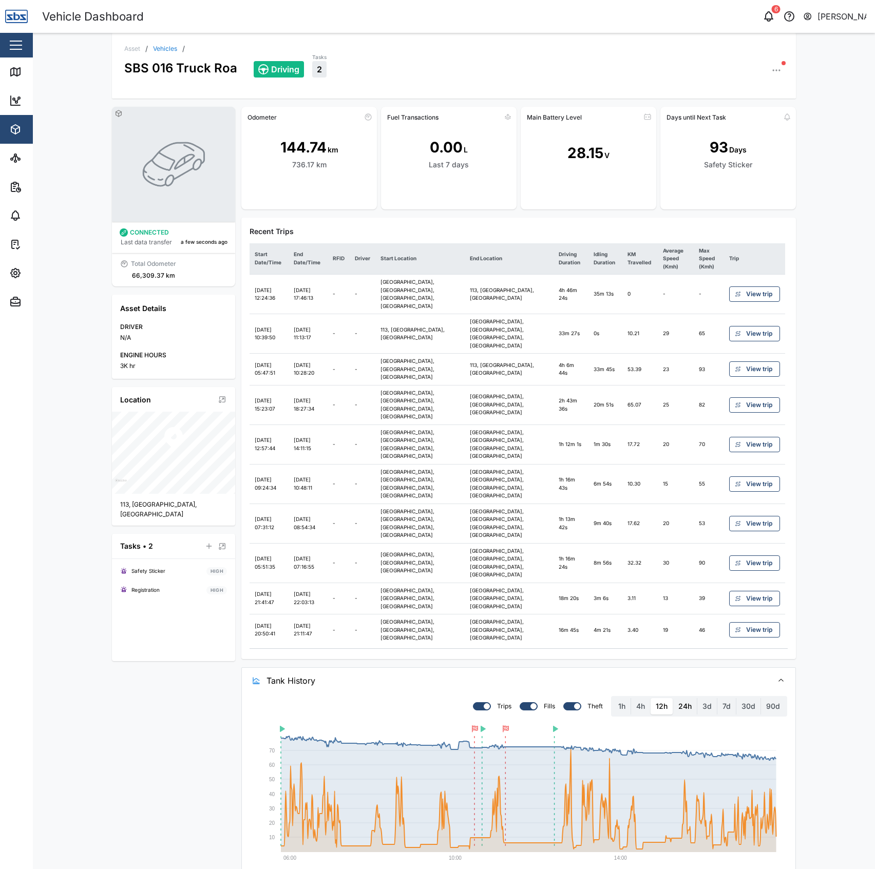
click at [690, 698] on label "24h" at bounding box center [685, 706] width 24 height 16
click at [673, 698] on hours "24h" at bounding box center [673, 698] width 0 height 0
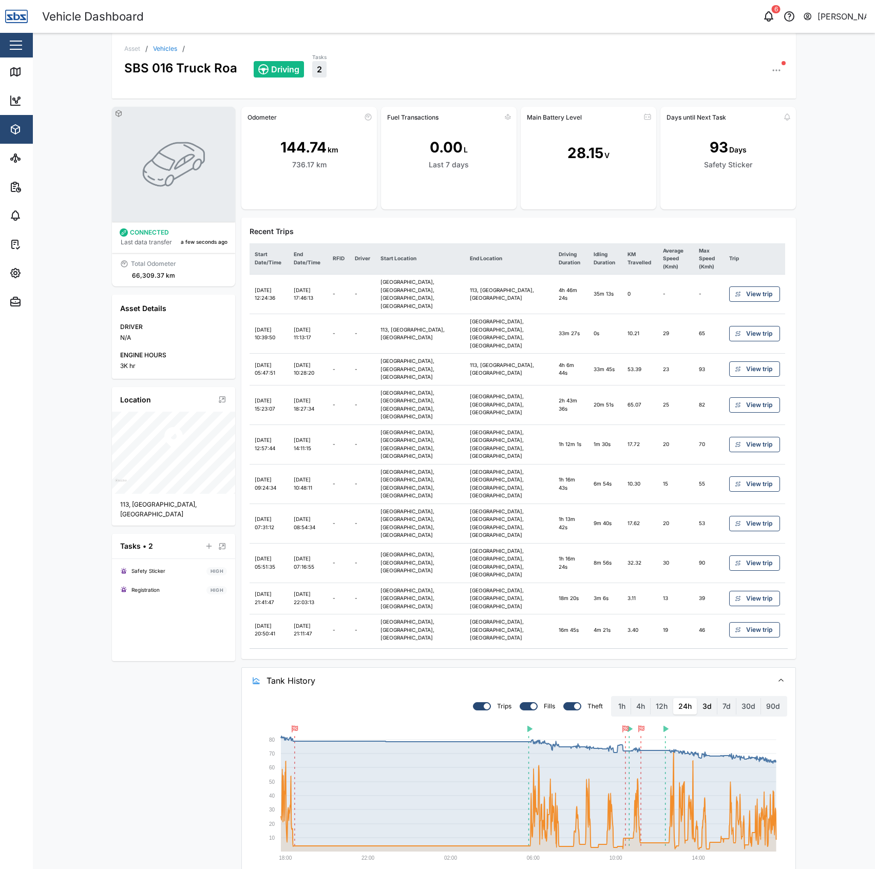
click at [715, 698] on label "3d" at bounding box center [707, 706] width 20 height 16
click at [697, 698] on days "3d" at bounding box center [697, 698] width 0 height 0
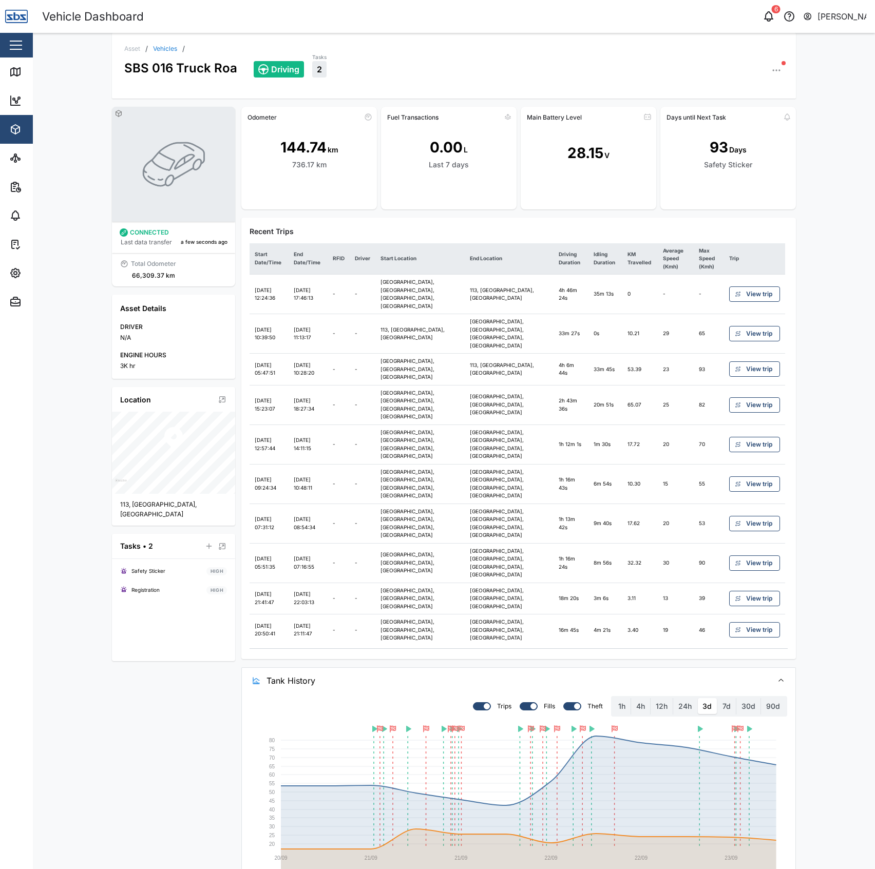
click at [673, 698] on div "24h" at bounding box center [685, 706] width 24 height 16
click at [687, 698] on label "24h" at bounding box center [685, 706] width 24 height 16
click at [673, 698] on hours "24h" at bounding box center [673, 698] width 0 height 0
